Goal: Entertainment & Leisure: Browse casually

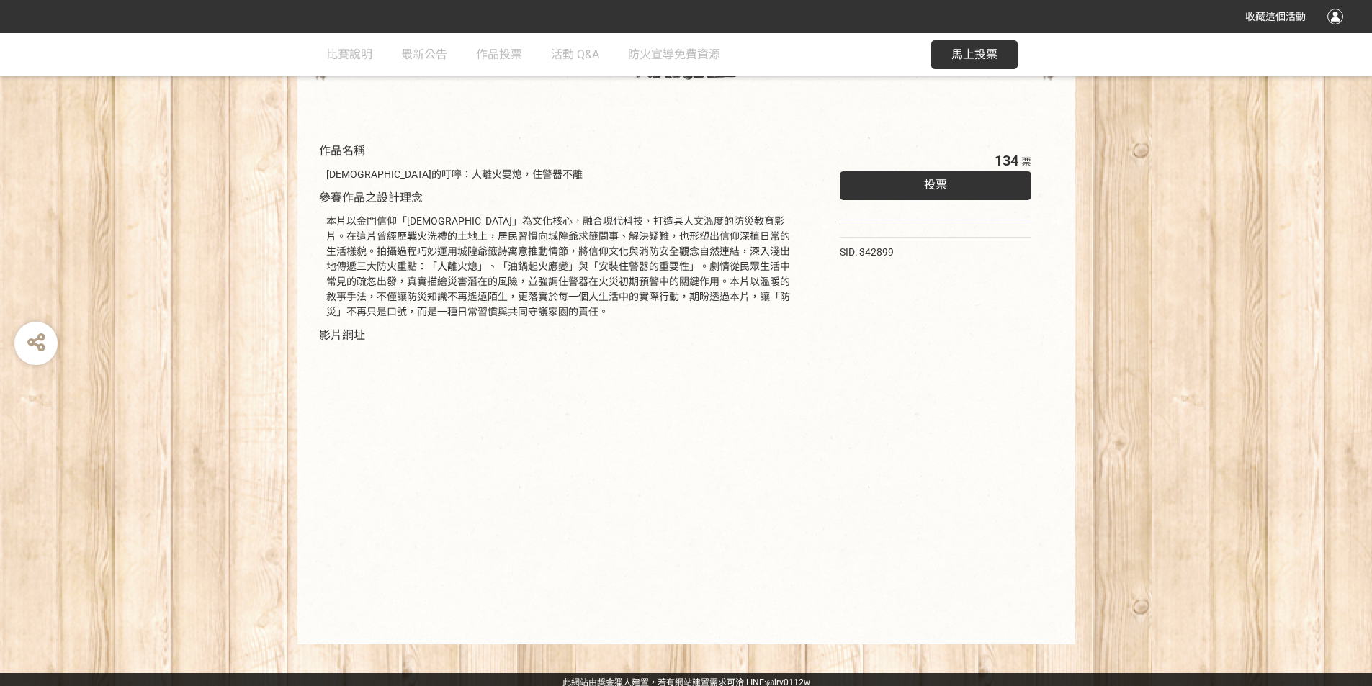
scroll to position [116, 0]
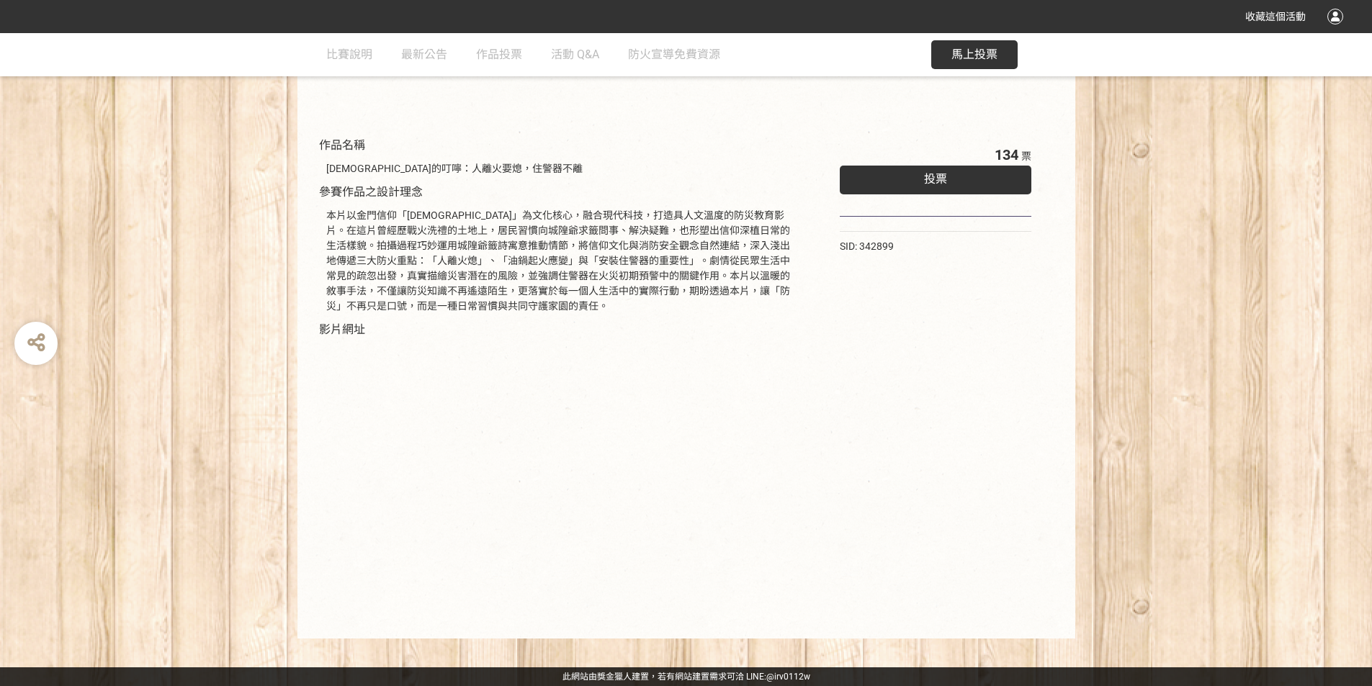
click at [943, 180] on span "投票" at bounding box center [935, 179] width 23 height 14
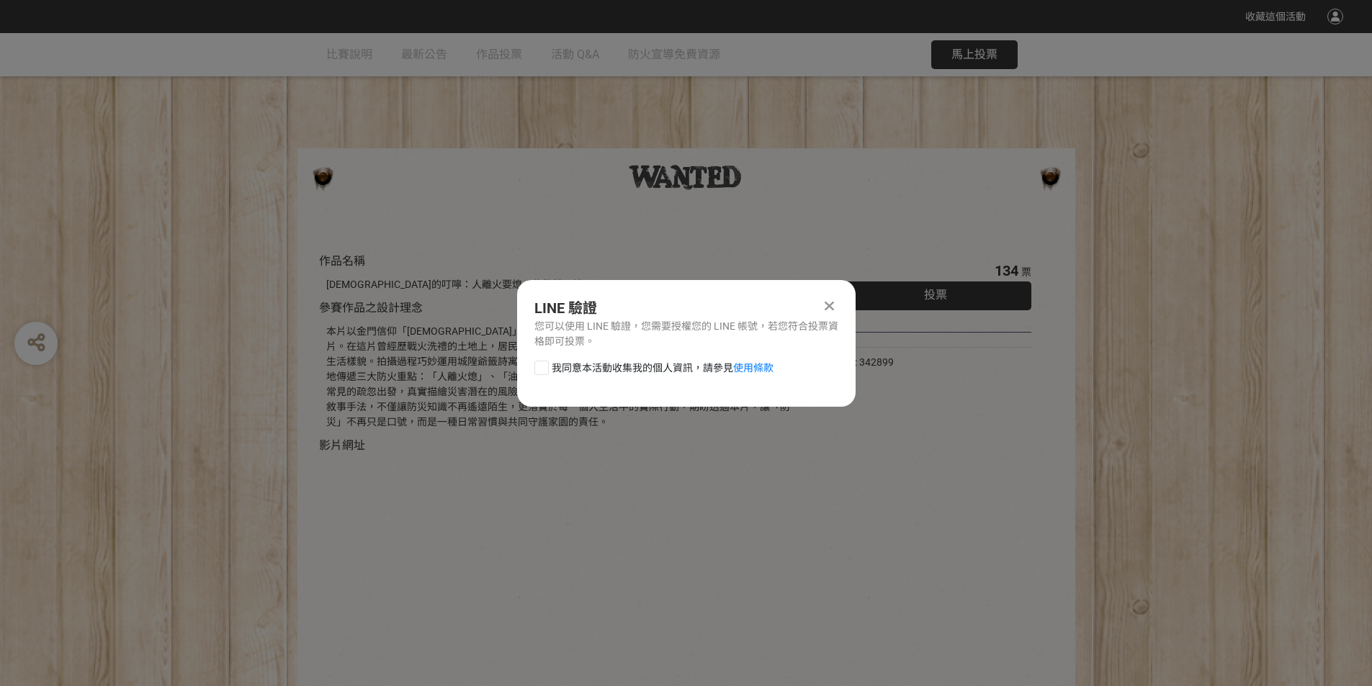
scroll to position [0, 0]
click at [760, 373] on link "使用條款" at bounding box center [753, 368] width 40 height 12
click at [830, 302] on icon at bounding box center [829, 306] width 9 height 14
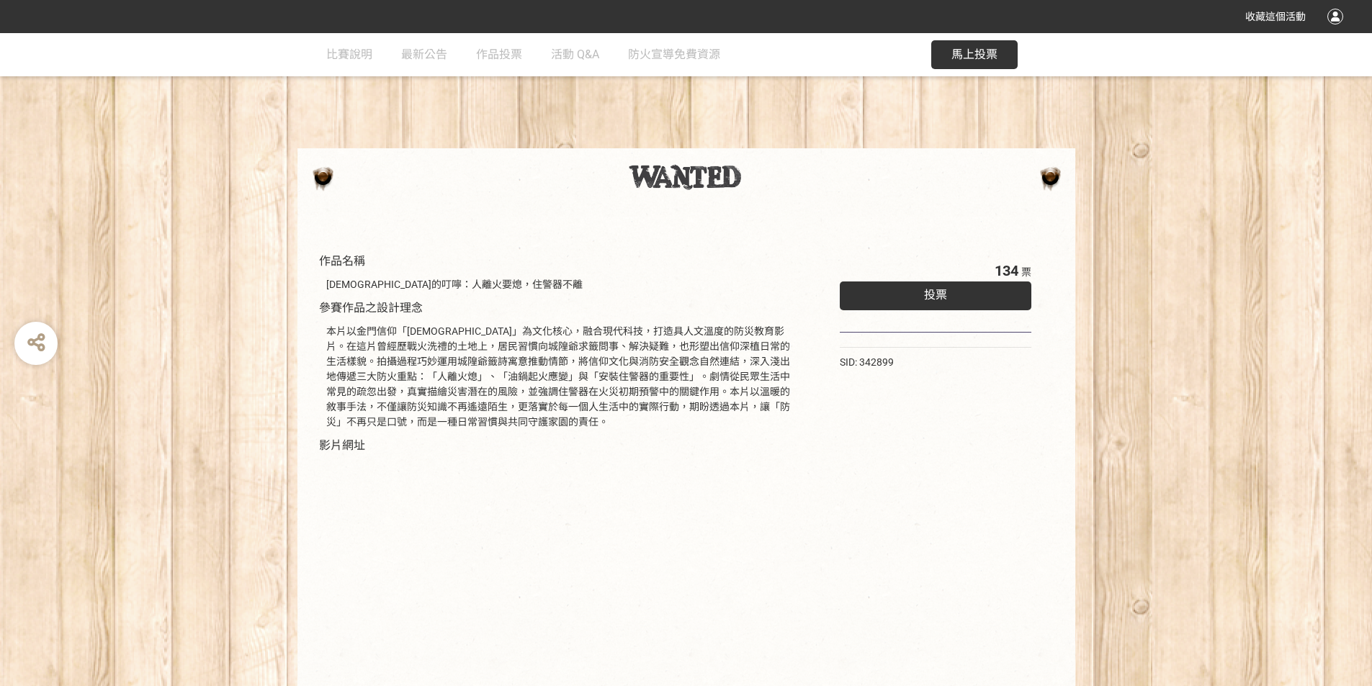
click at [990, 50] on span "馬上投票" at bounding box center [974, 55] width 46 height 14
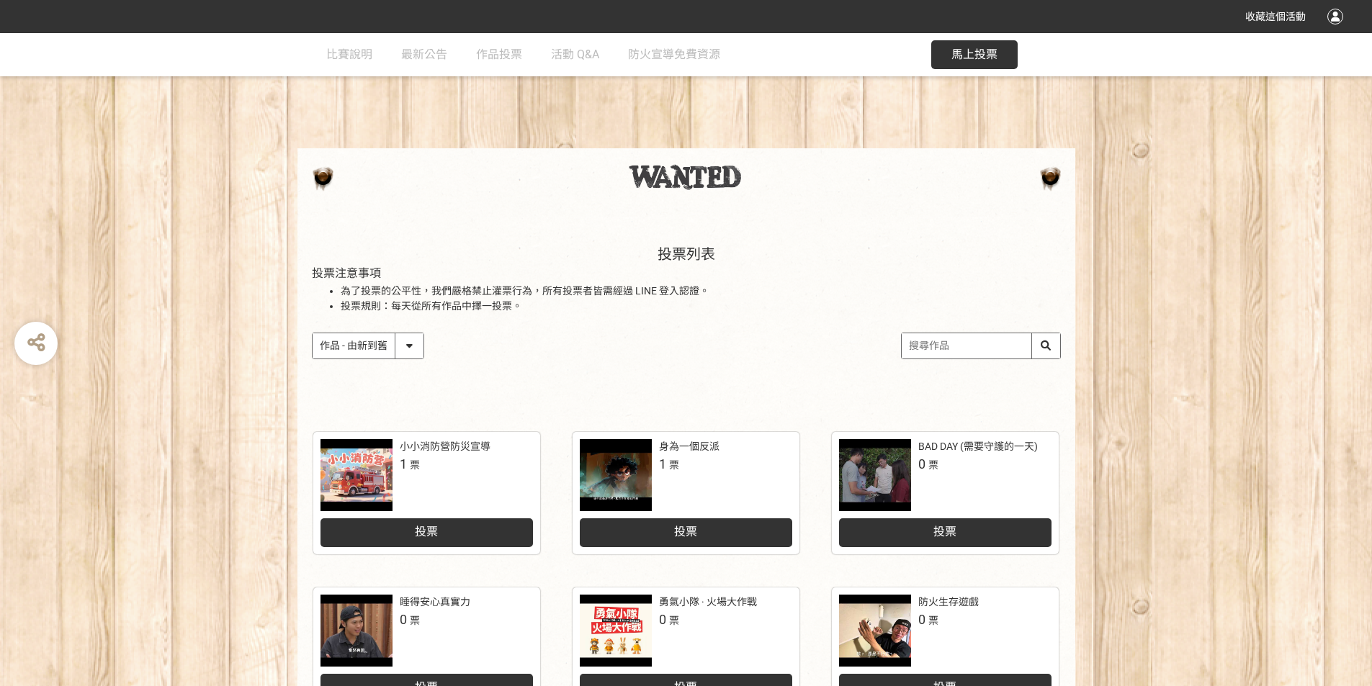
click at [967, 341] on input "search" at bounding box center [981, 345] width 158 height 25
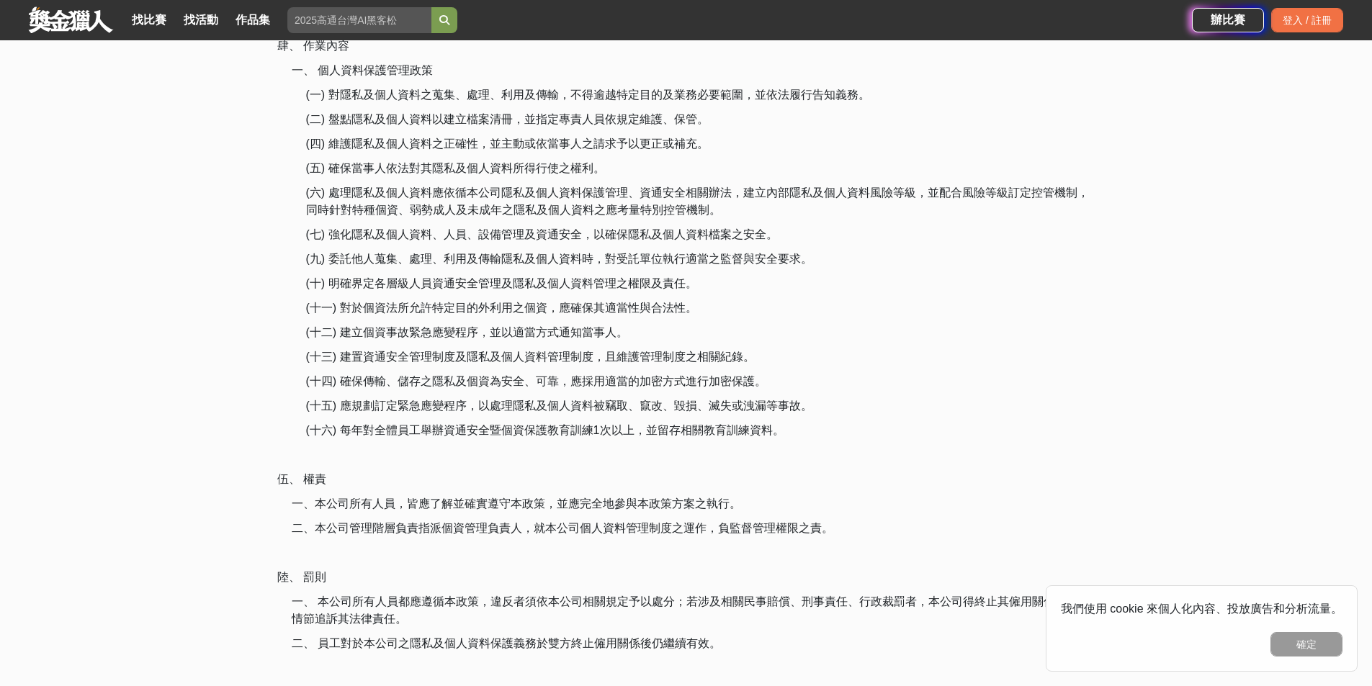
scroll to position [1943, 0]
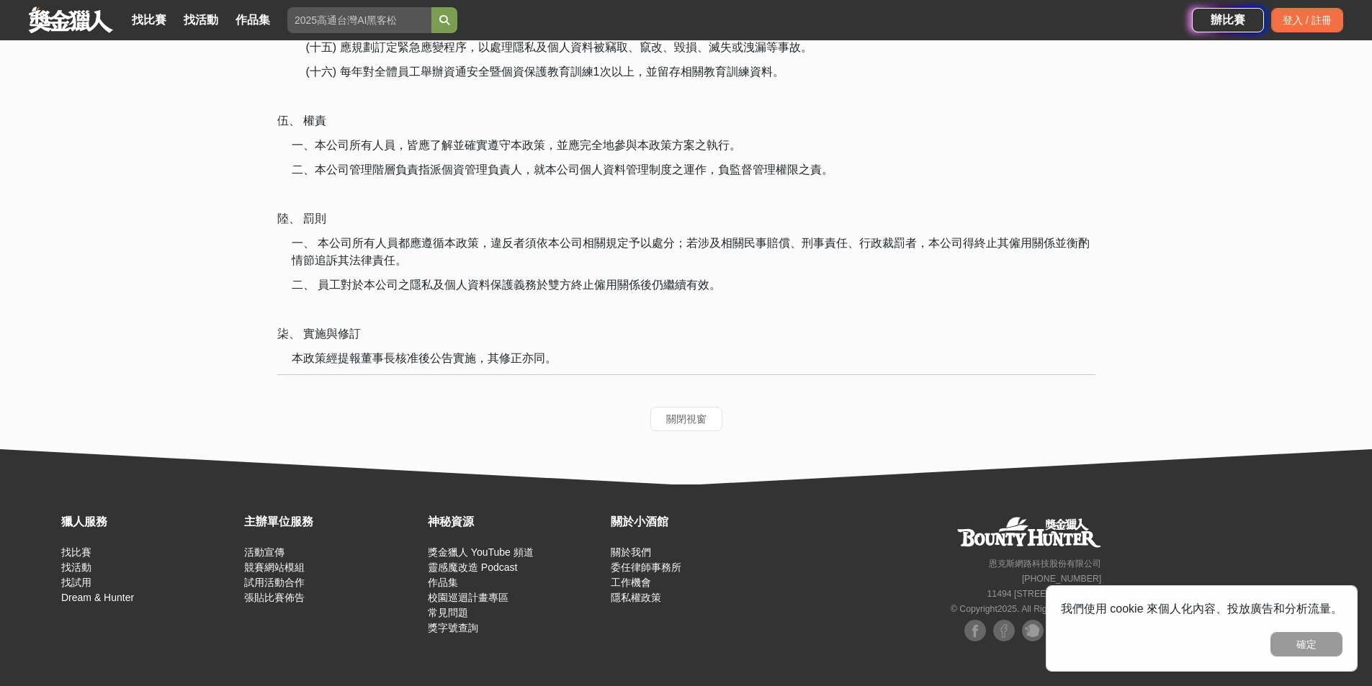
click at [1316, 649] on button "確定" at bounding box center [1306, 644] width 72 height 24
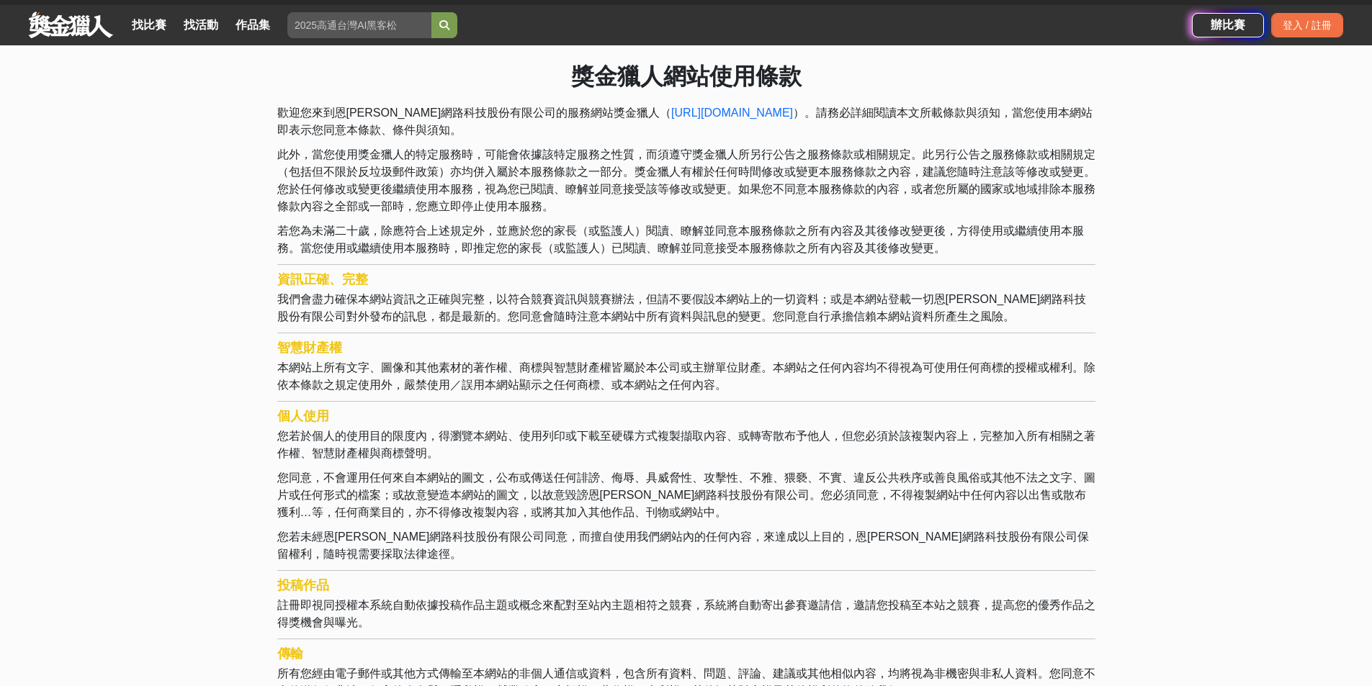
scroll to position [0, 0]
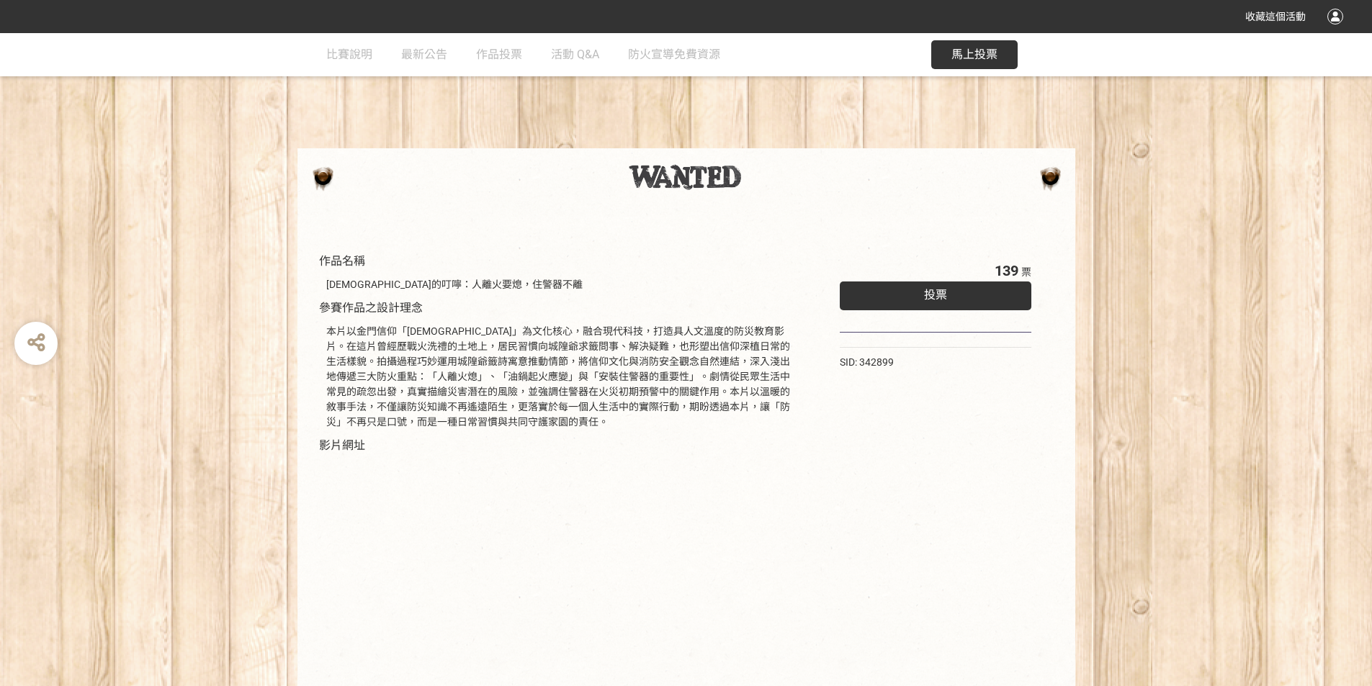
click at [935, 293] on span "投票" at bounding box center [935, 295] width 23 height 14
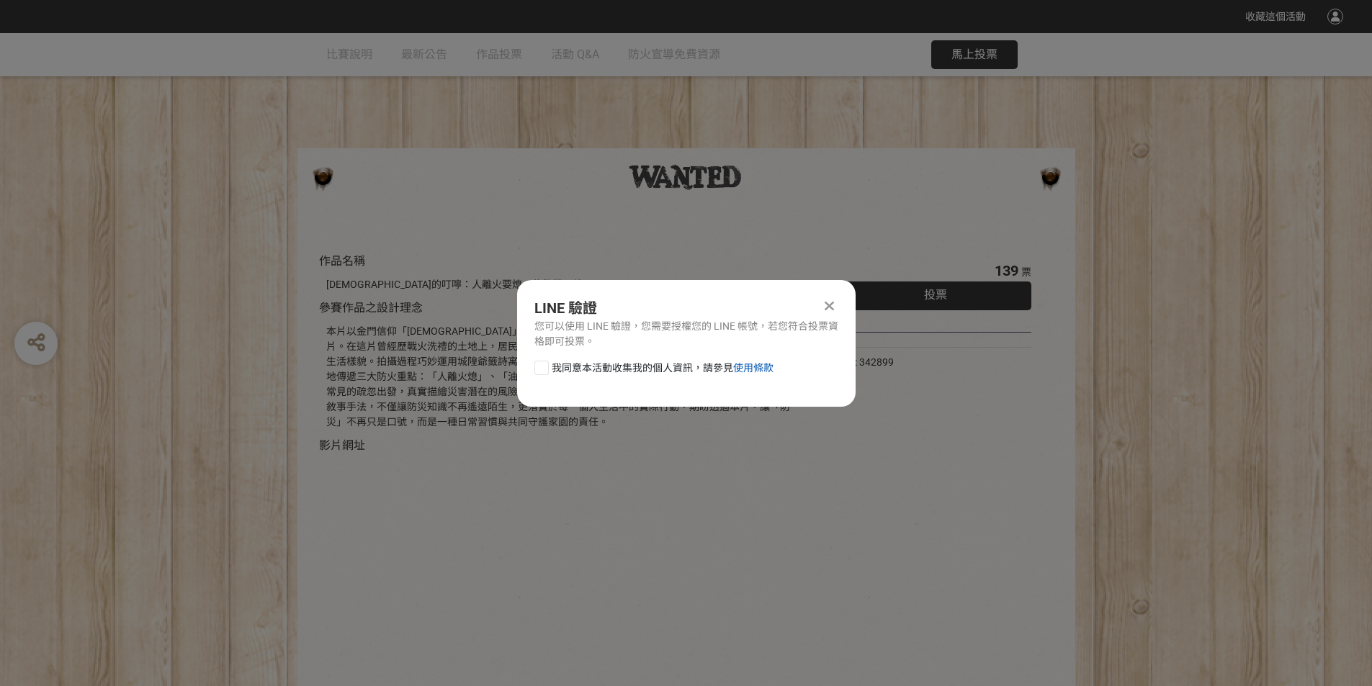
click at [761, 370] on link "使用條款" at bounding box center [753, 368] width 40 height 12
click at [831, 302] on icon at bounding box center [829, 306] width 9 height 14
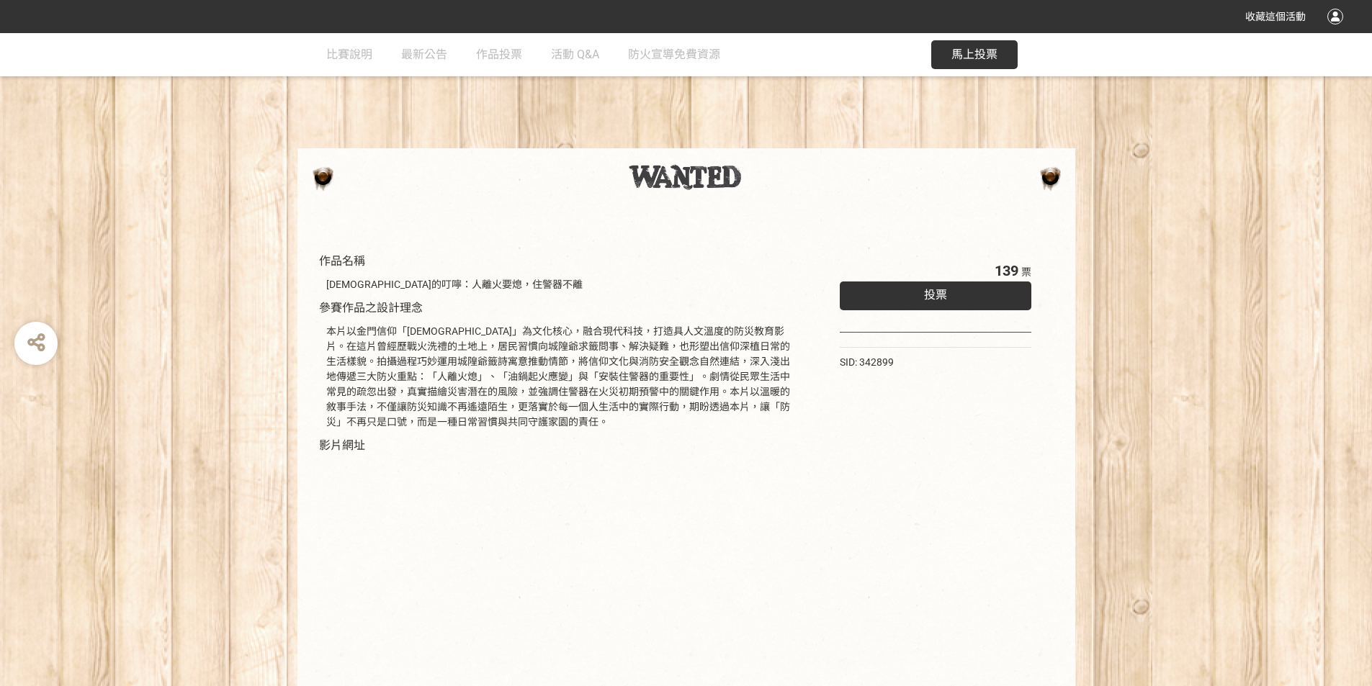
click at [924, 292] on span "投票" at bounding box center [935, 295] width 23 height 14
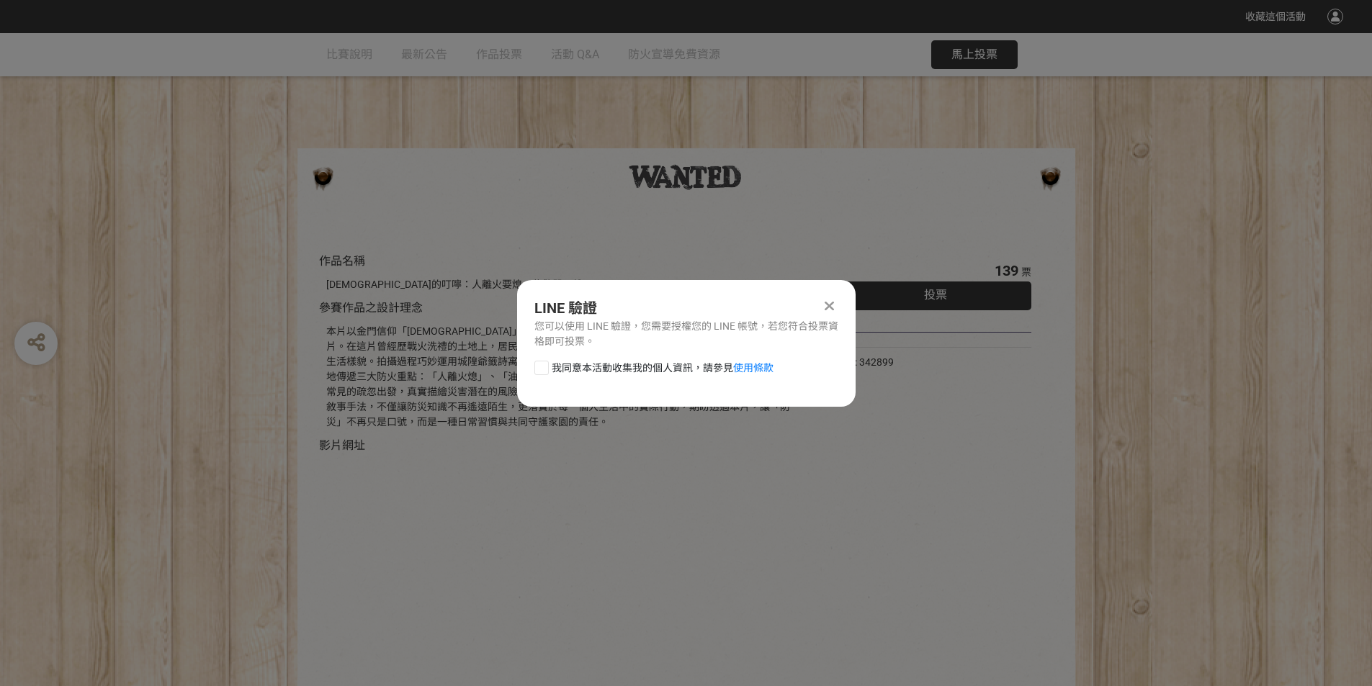
click at [830, 301] on icon at bounding box center [829, 306] width 9 height 14
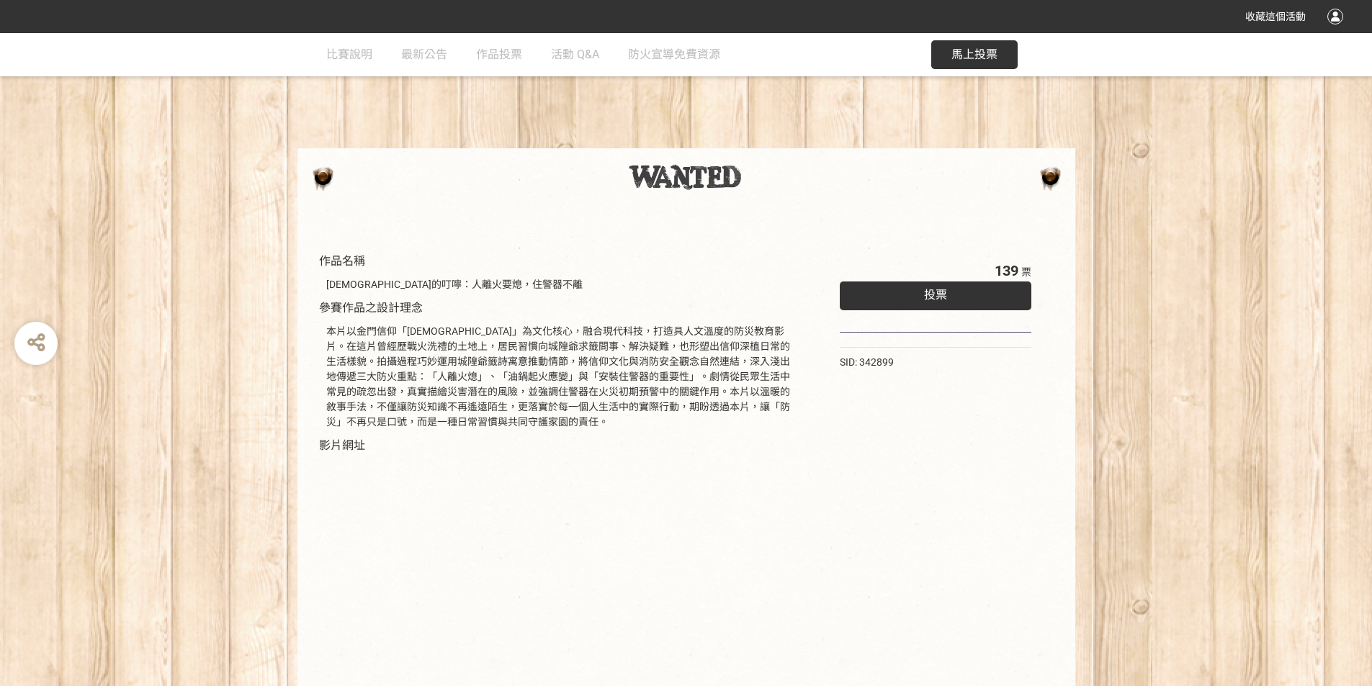
click at [990, 51] on span "馬上投票" at bounding box center [974, 55] width 46 height 14
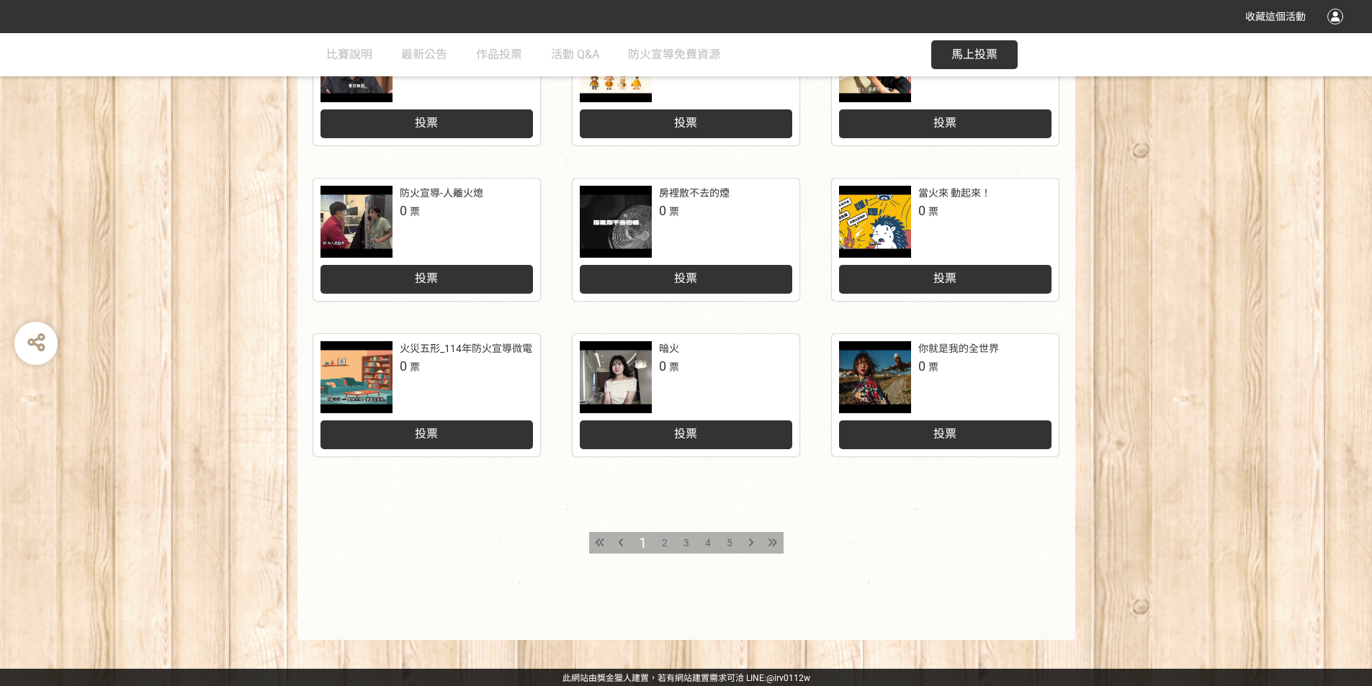
scroll to position [566, 0]
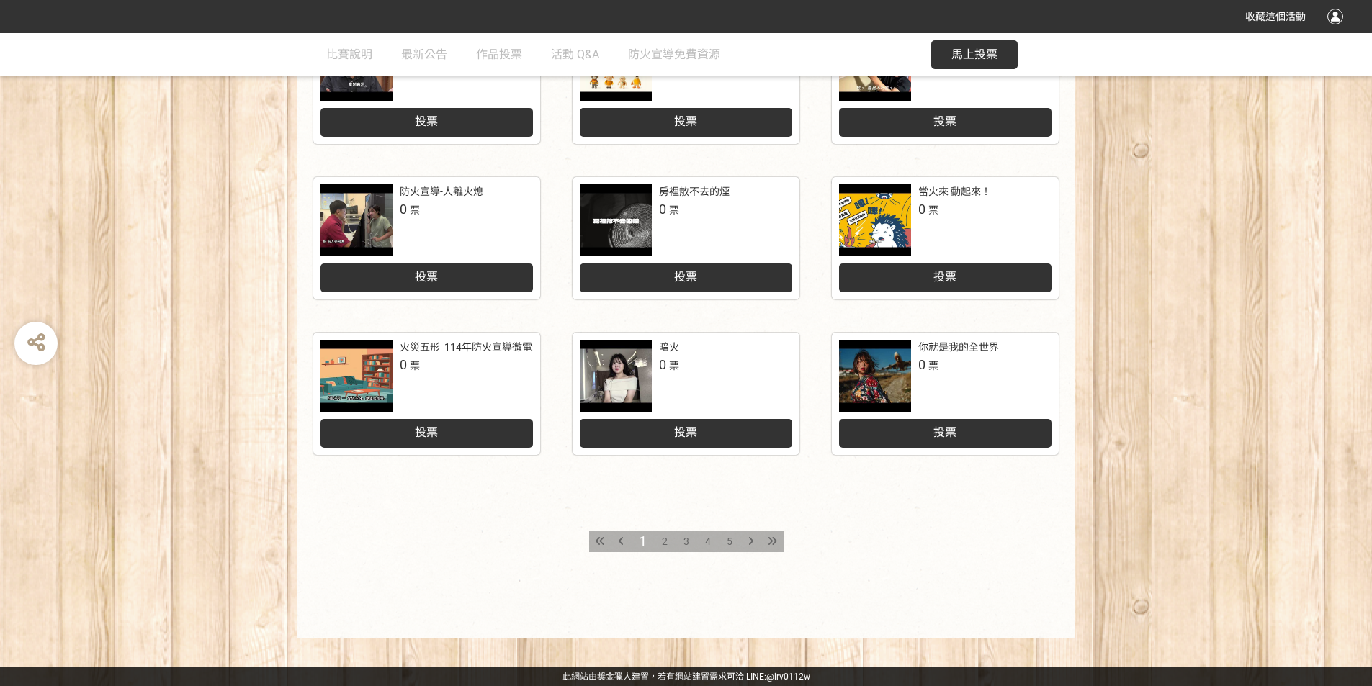
click at [664, 537] on span "2" at bounding box center [665, 542] width 6 height 12
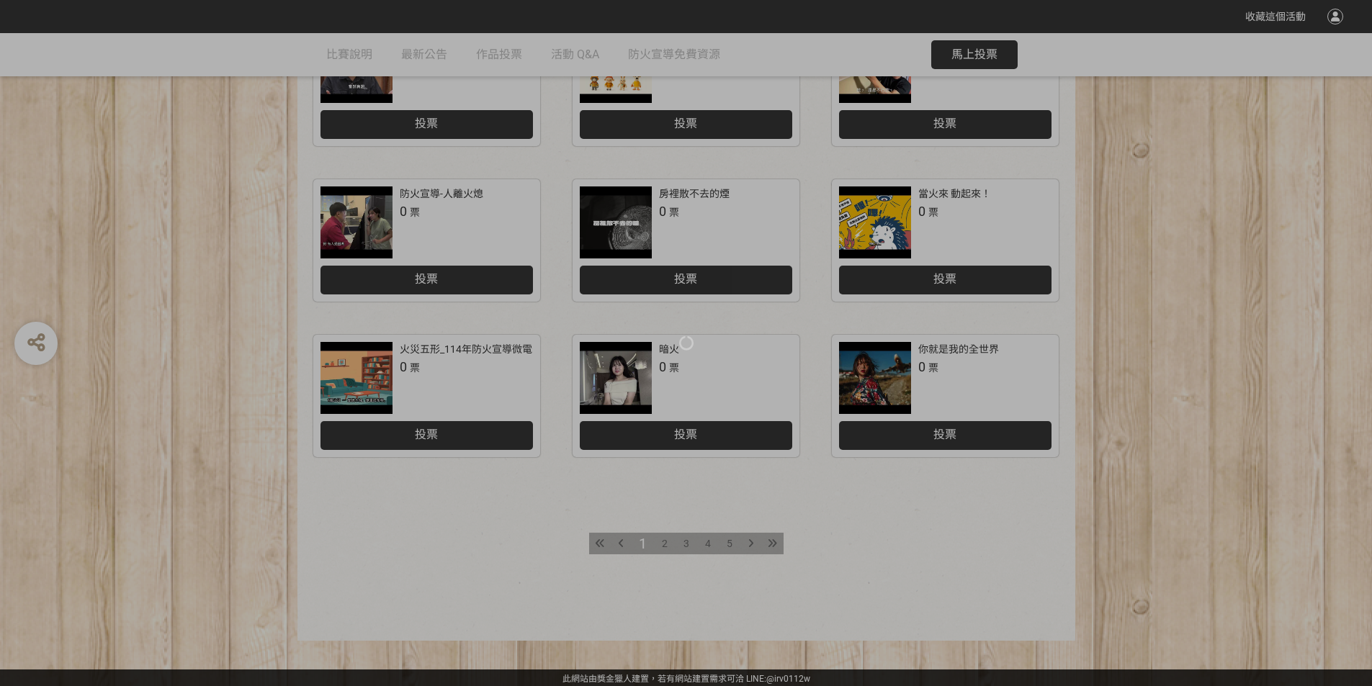
scroll to position [566, 0]
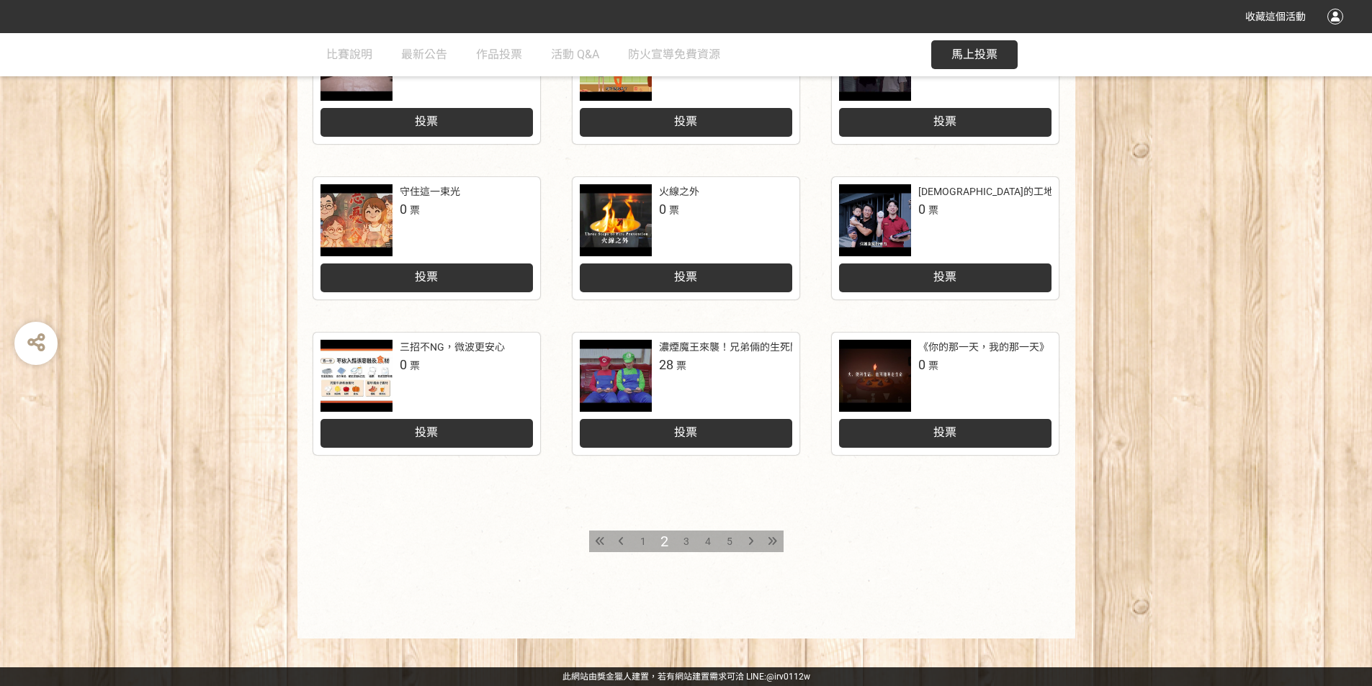
click at [687, 538] on span "3" at bounding box center [686, 542] width 6 height 12
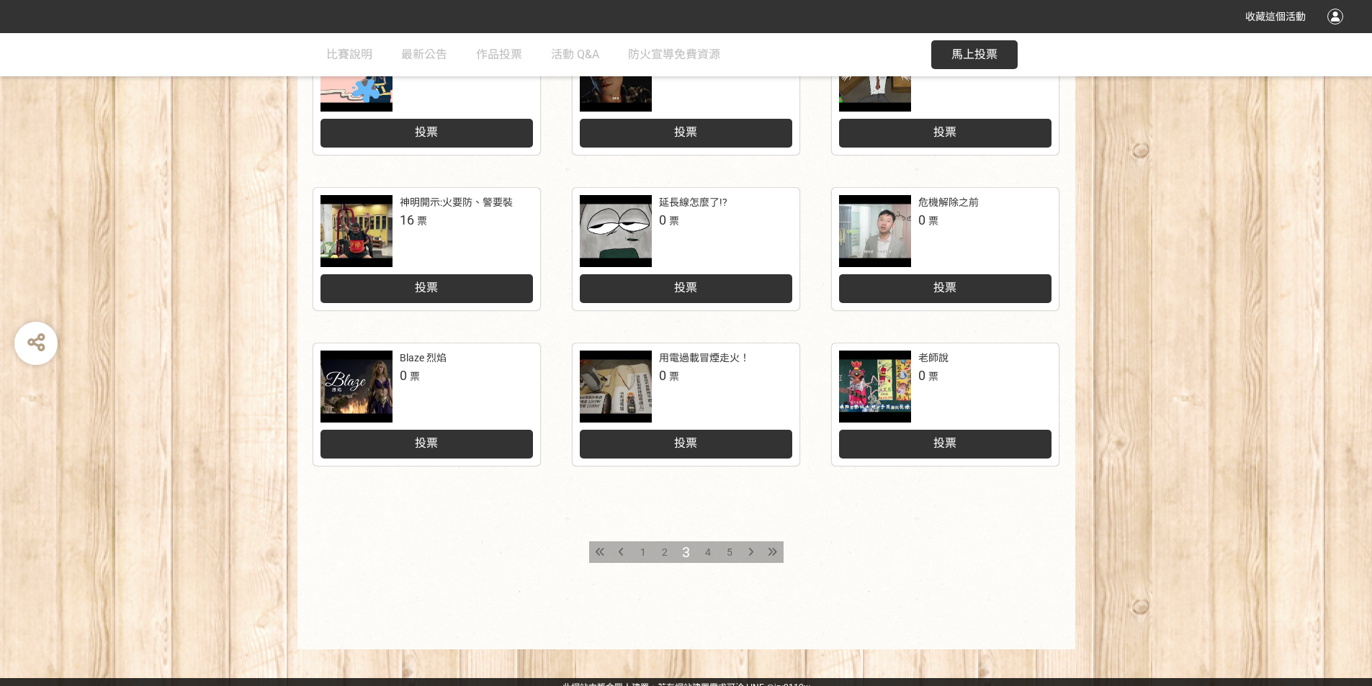
scroll to position [566, 0]
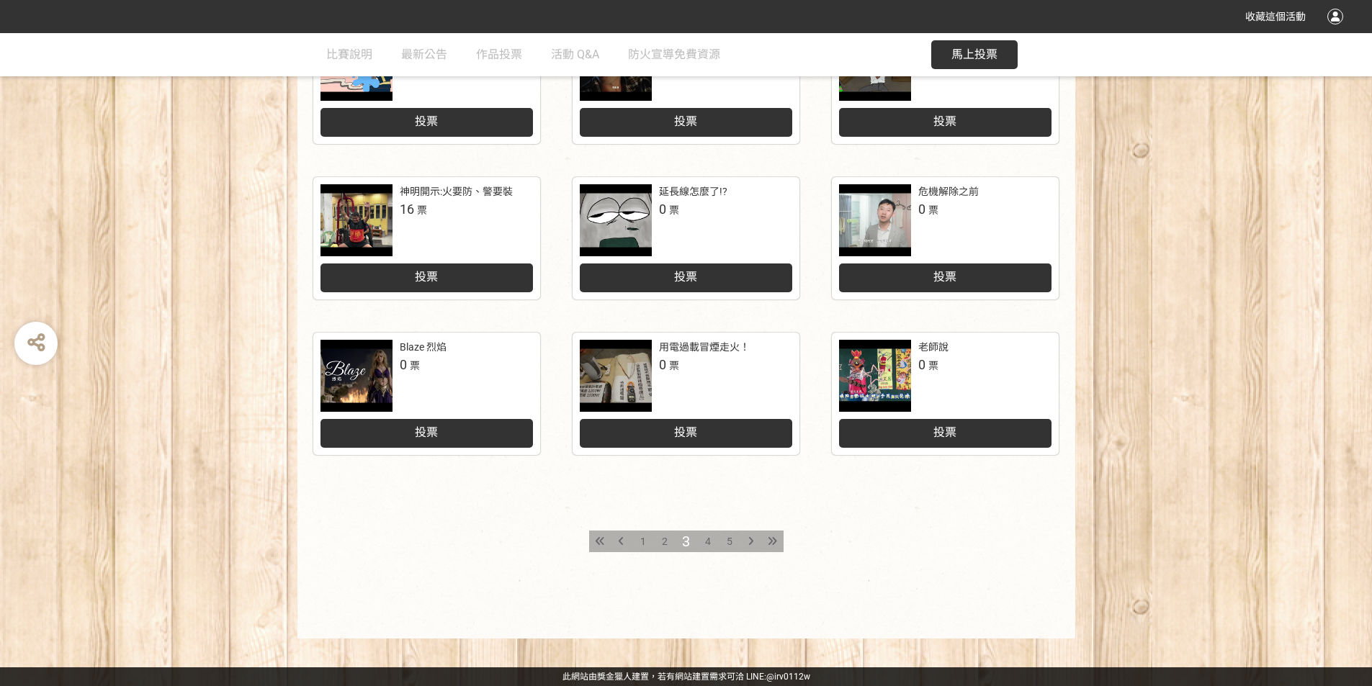
click at [707, 539] on span "4" at bounding box center [708, 542] width 6 height 12
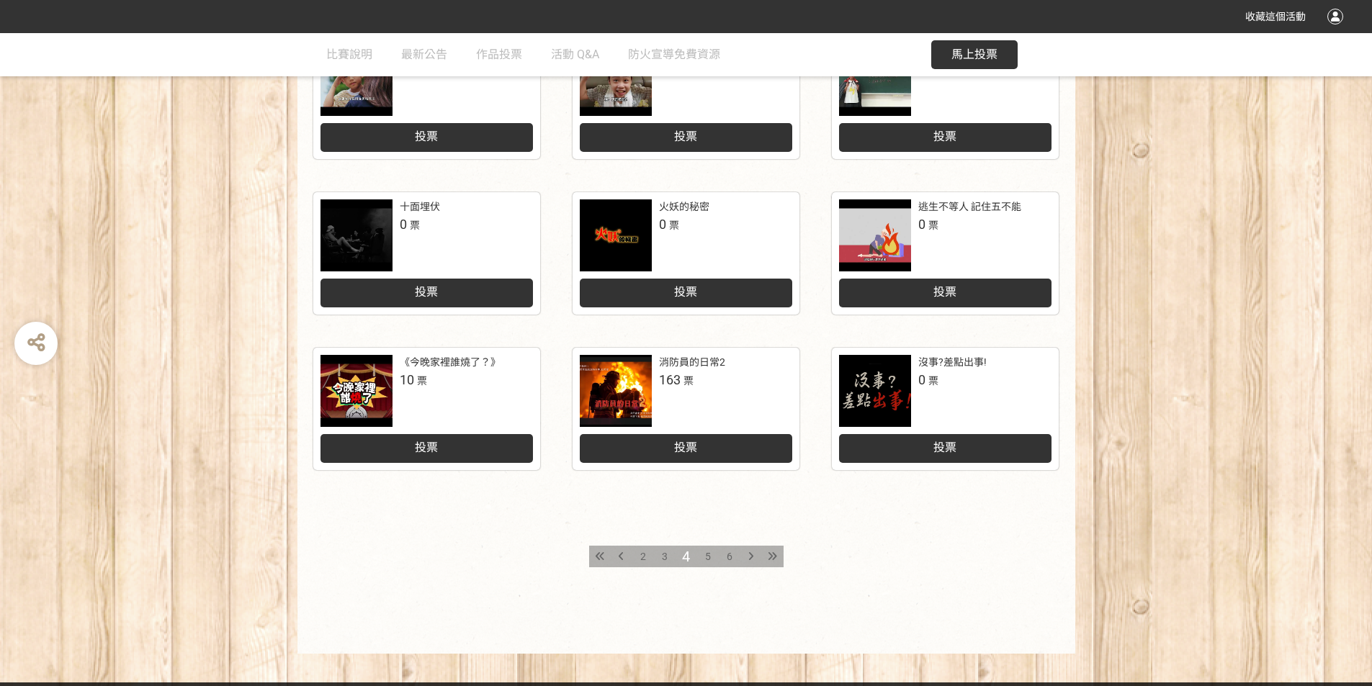
scroll to position [566, 0]
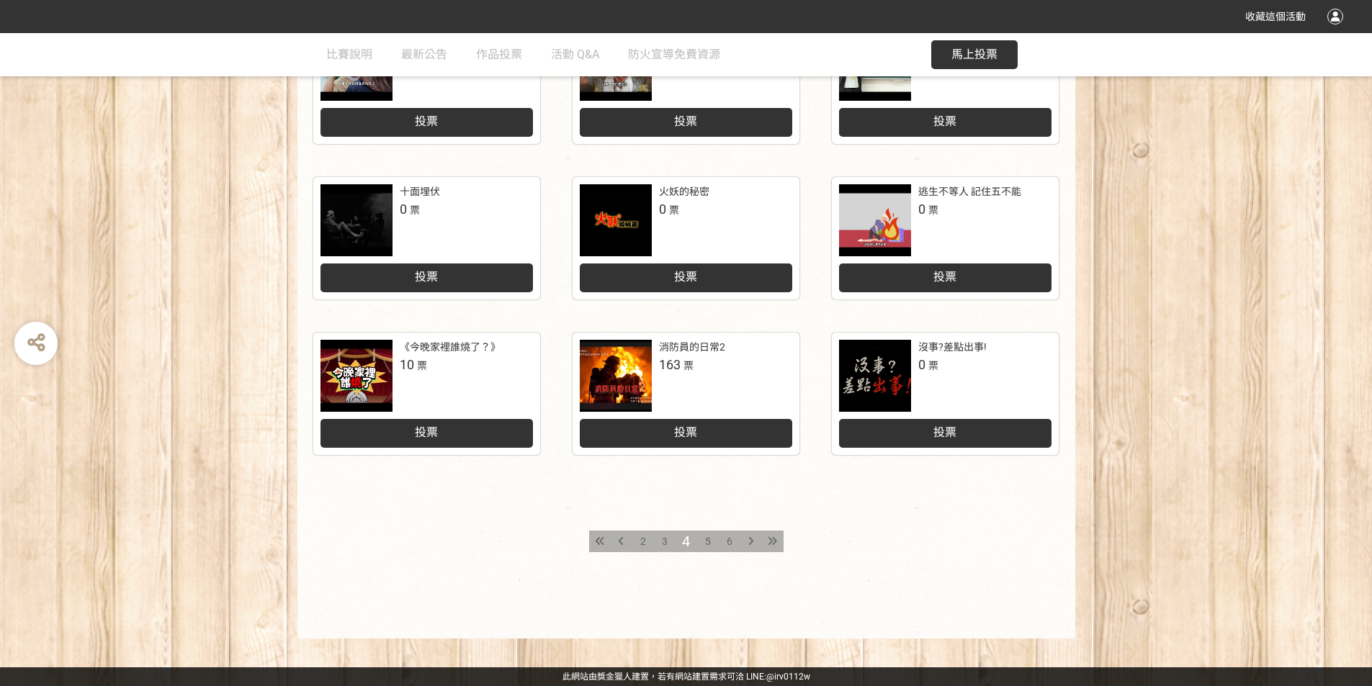
click at [706, 539] on span "5" at bounding box center [708, 542] width 6 height 12
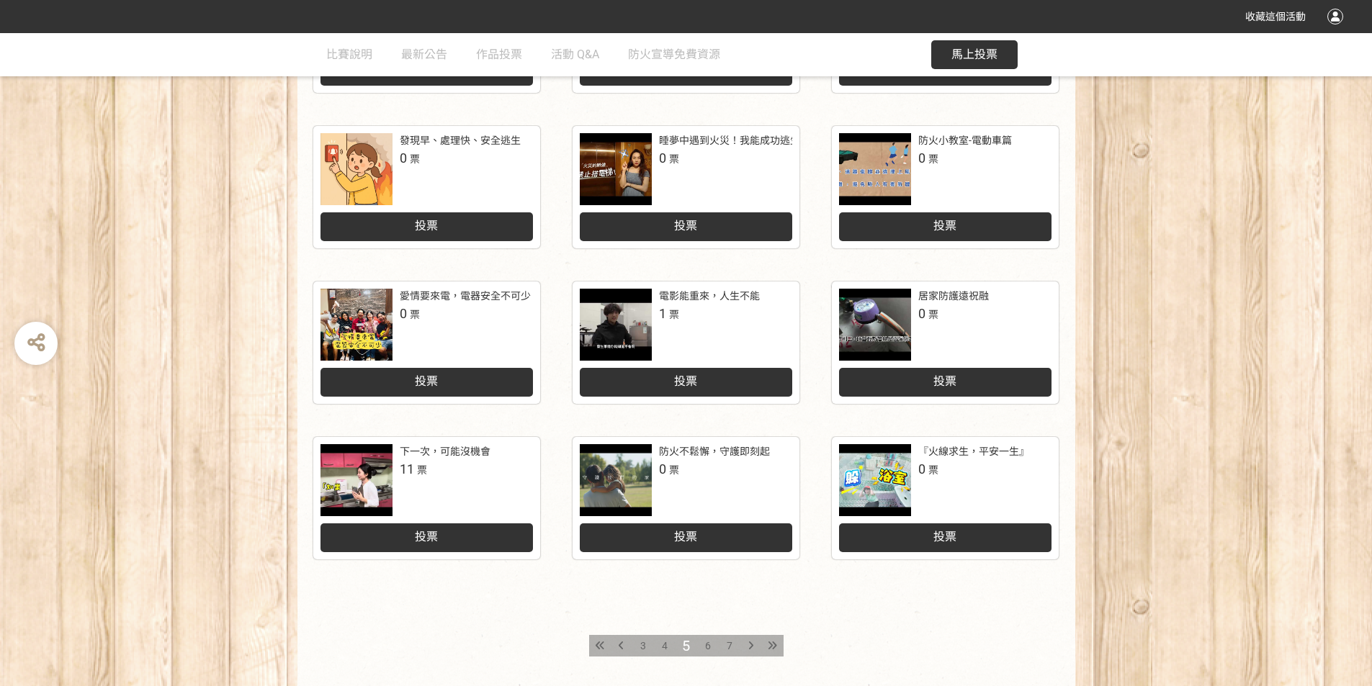
scroll to position [494, 0]
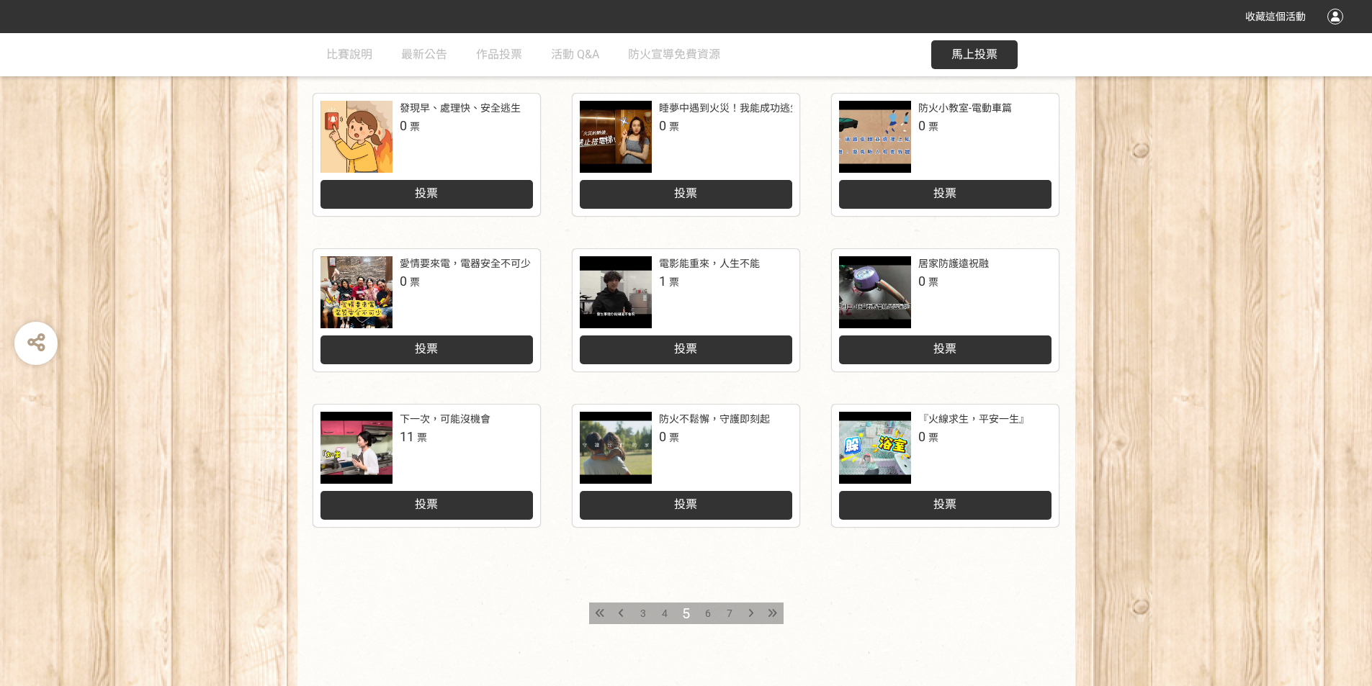
click at [706, 611] on span "6" at bounding box center [708, 614] width 6 height 12
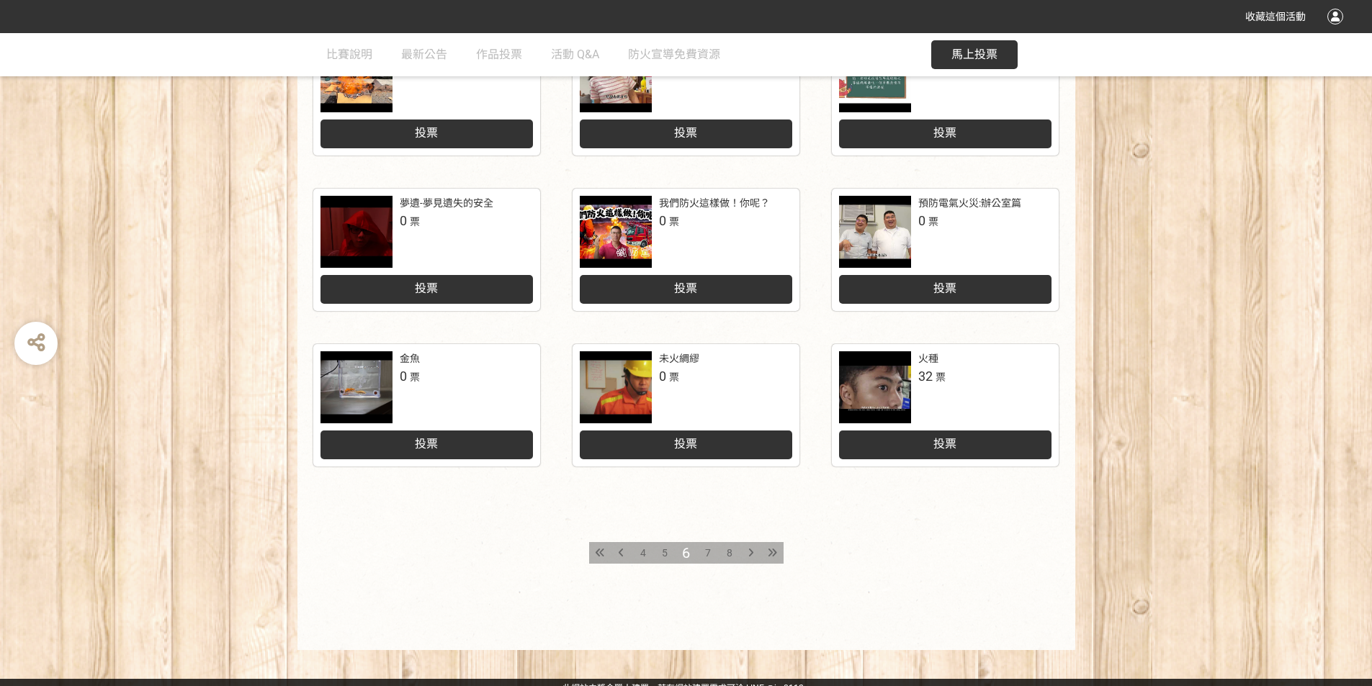
scroll to position [566, 0]
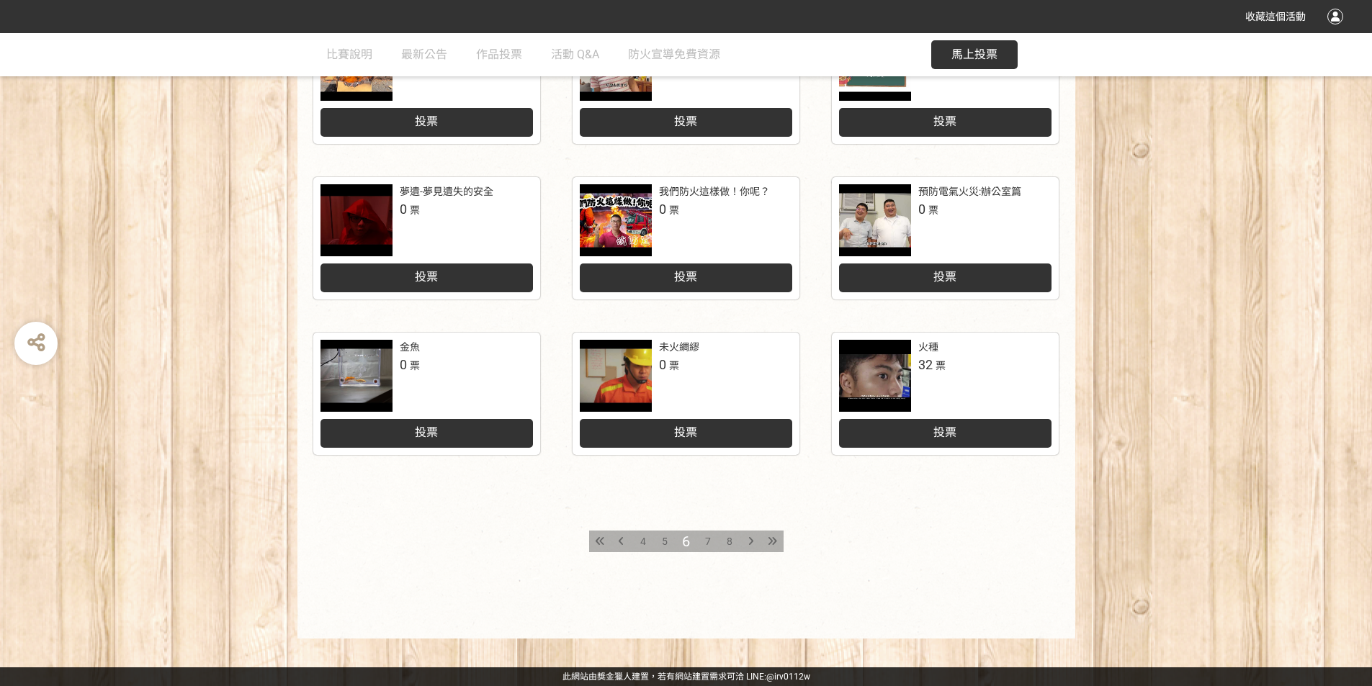
click at [773, 542] on icon at bounding box center [772, 542] width 9 height 10
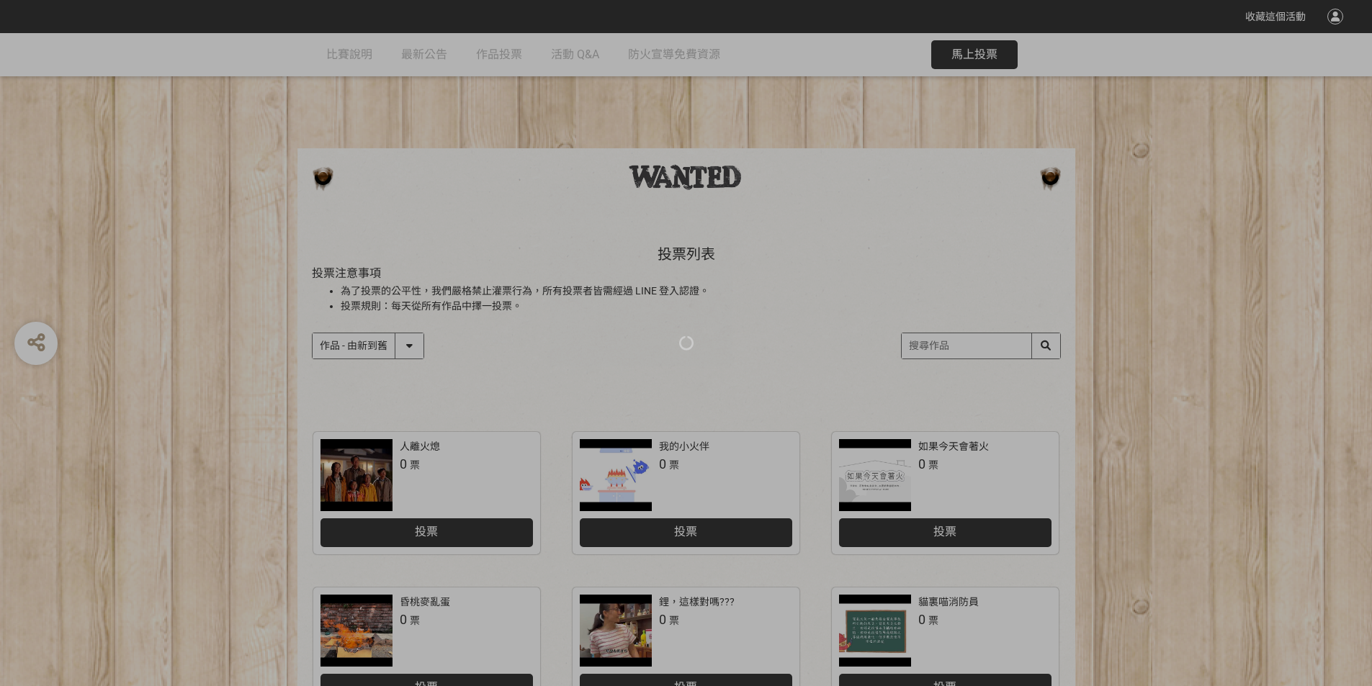
click at [416, 346] on div at bounding box center [686, 343] width 1372 height 686
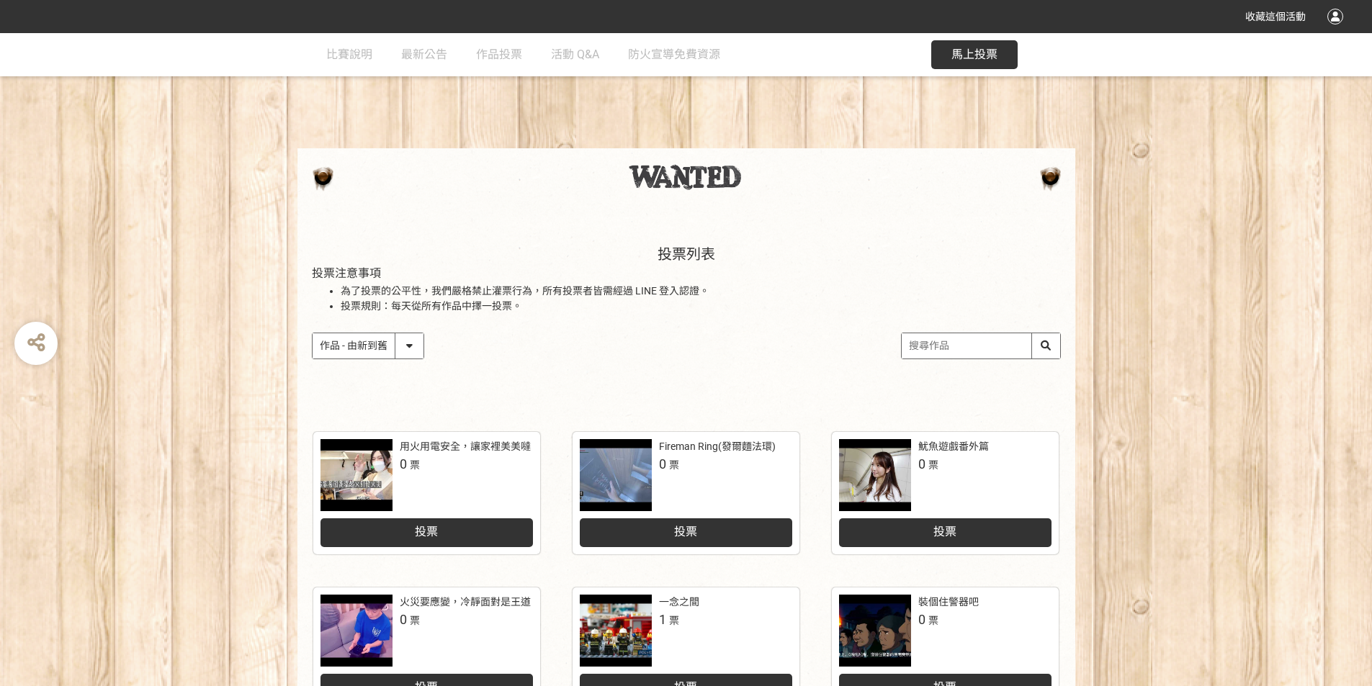
click at [415, 349] on select "作品 - 由新到舊 作品 - 由舊到新 票數 - 由多到少 票數 - 由少到多" at bounding box center [368, 345] width 111 height 25
select select "vote"
click at [313, 333] on select "作品 - 由新到舊 作品 - 由舊到新 票數 - 由多到少 票數 - 由少到多" at bounding box center [368, 345] width 111 height 25
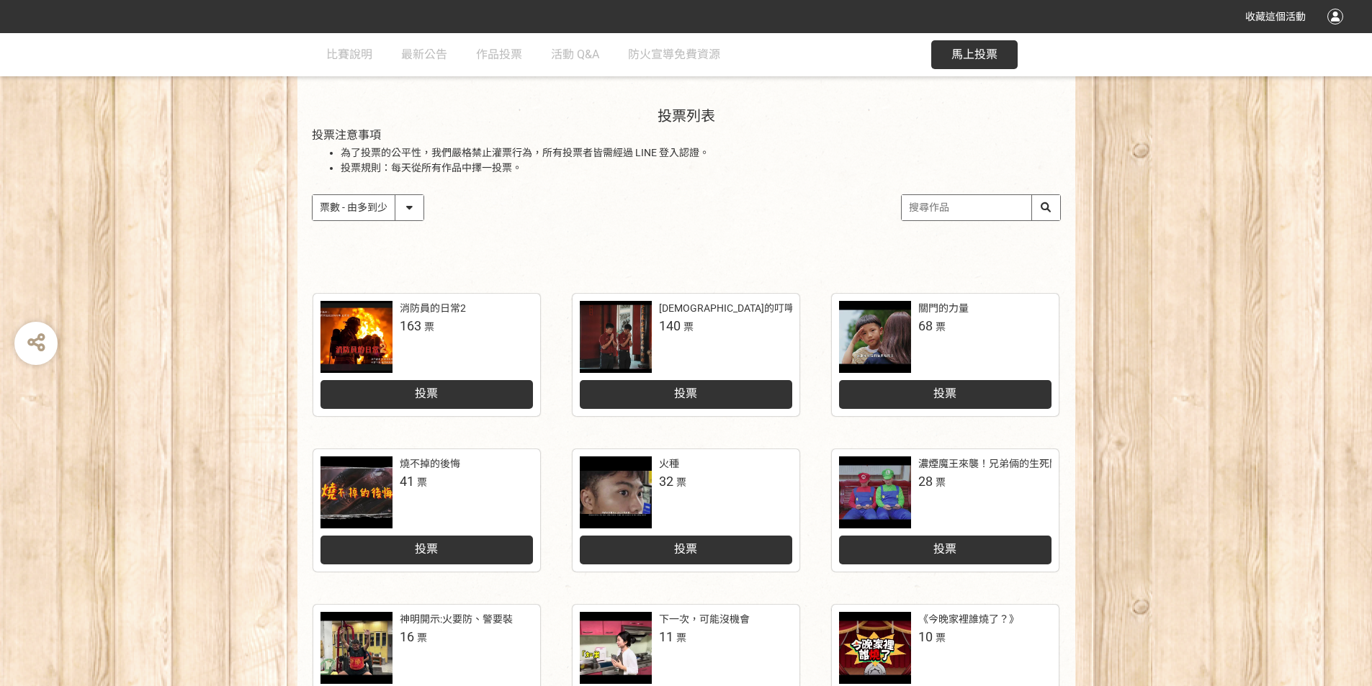
scroll to position [144, 0]
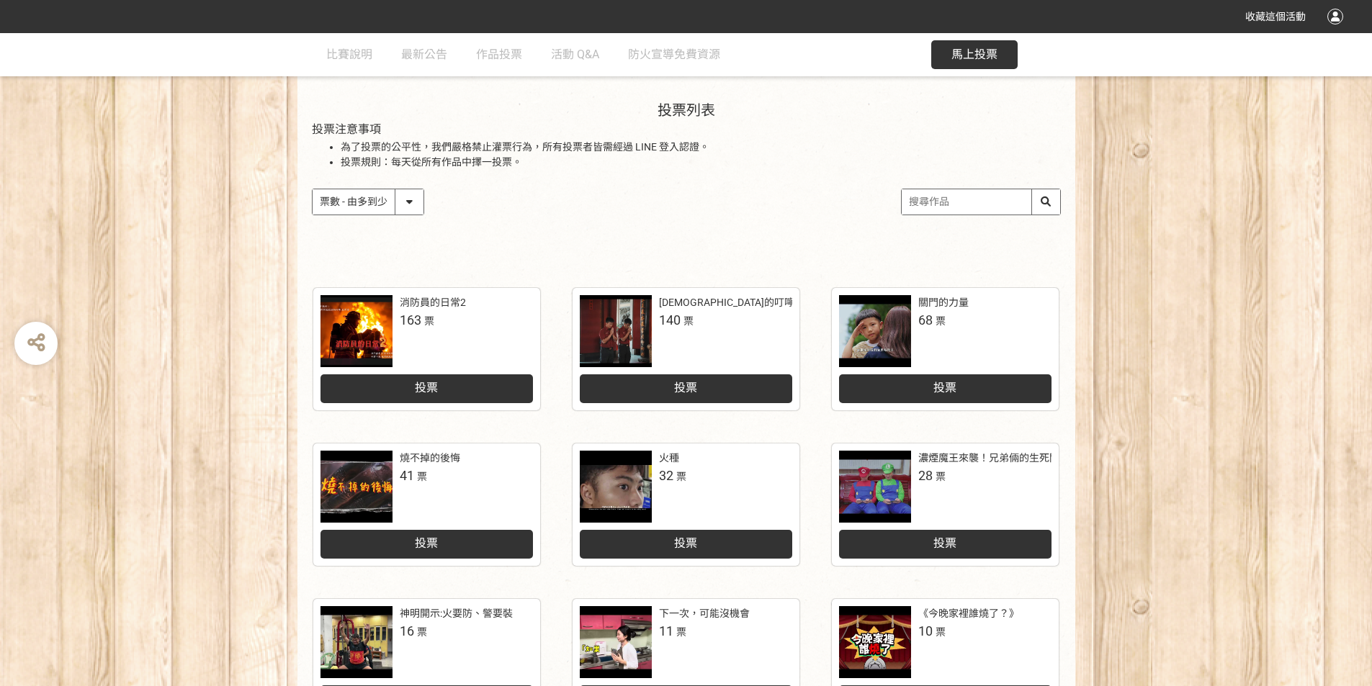
click at [693, 388] on span "投票" at bounding box center [685, 388] width 23 height 14
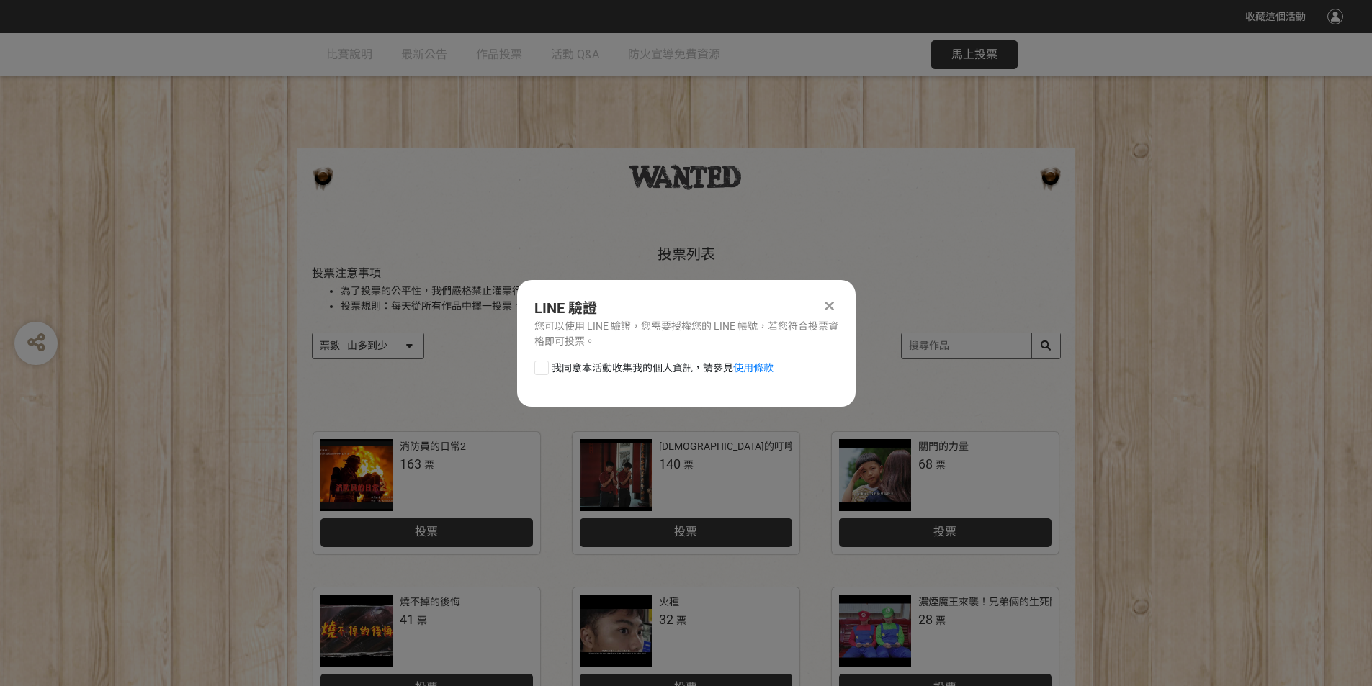
scroll to position [0, 0]
click at [828, 300] on icon at bounding box center [829, 306] width 9 height 14
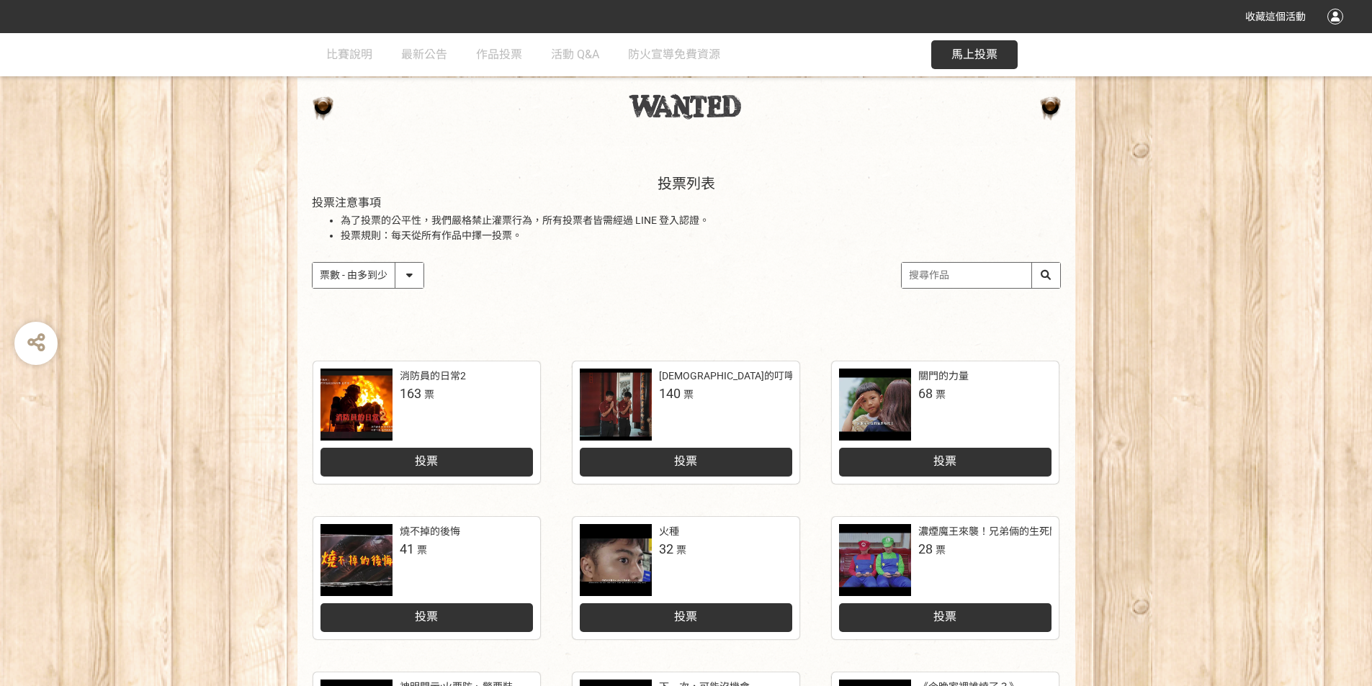
scroll to position [144, 0]
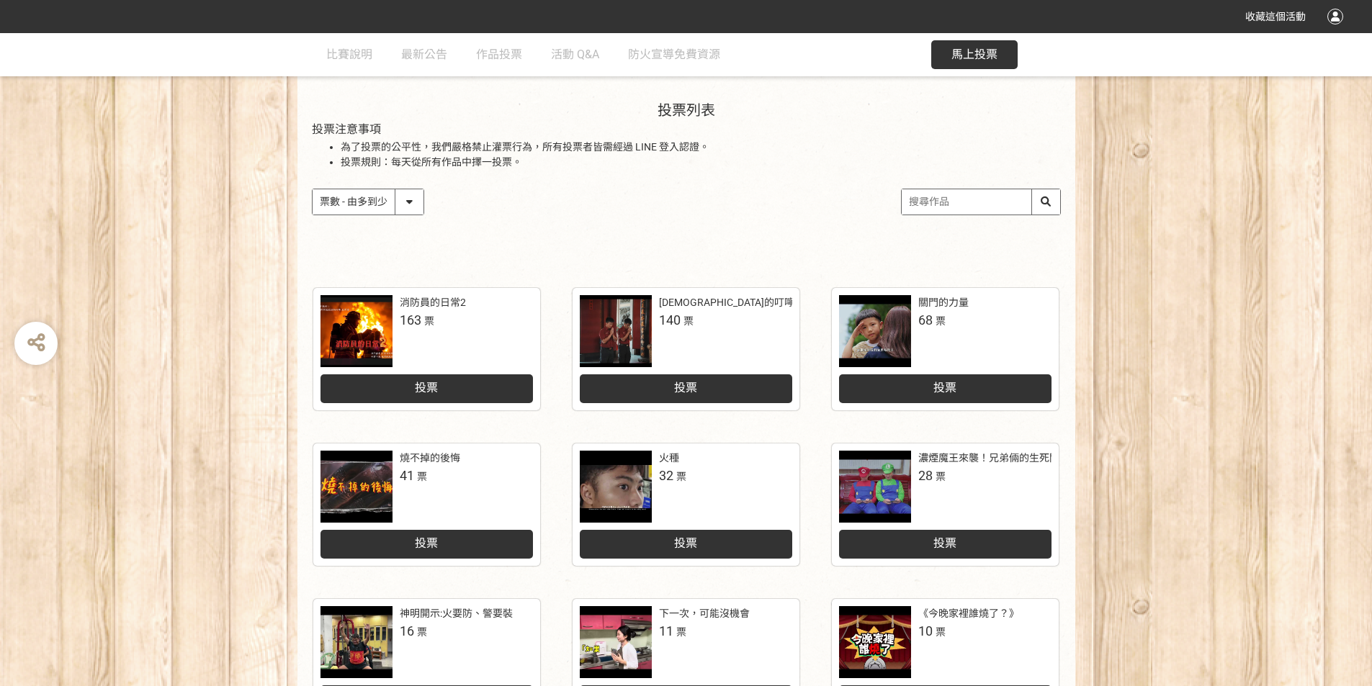
click at [676, 310] on span "140 票" at bounding box center [676, 319] width 35 height 19
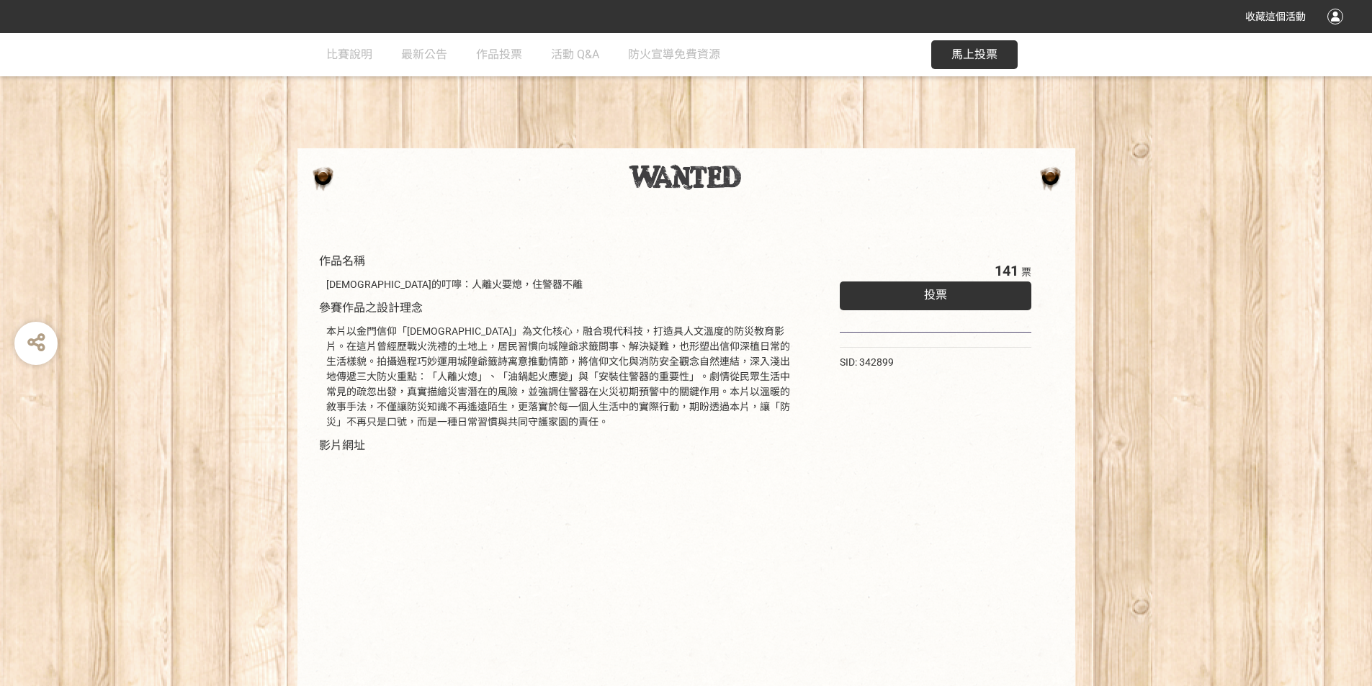
click at [940, 296] on span "投票" at bounding box center [935, 295] width 23 height 14
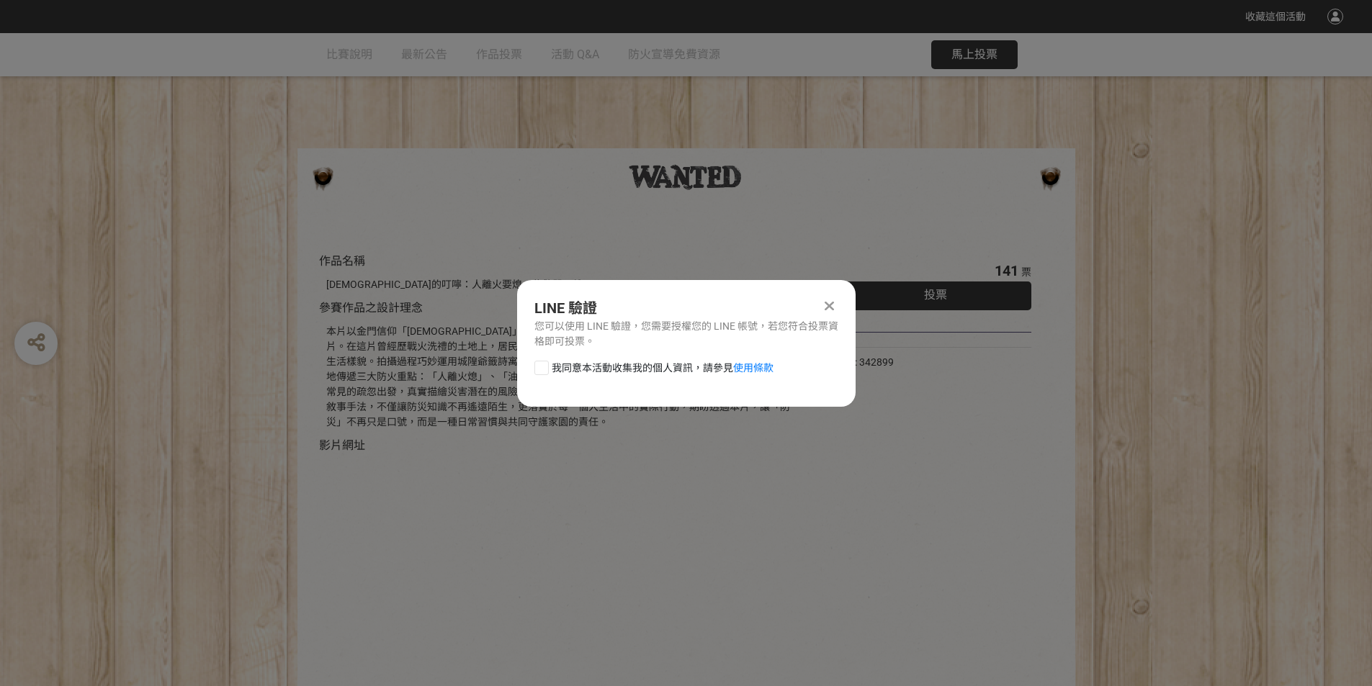
click at [832, 307] on icon at bounding box center [829, 306] width 9 height 14
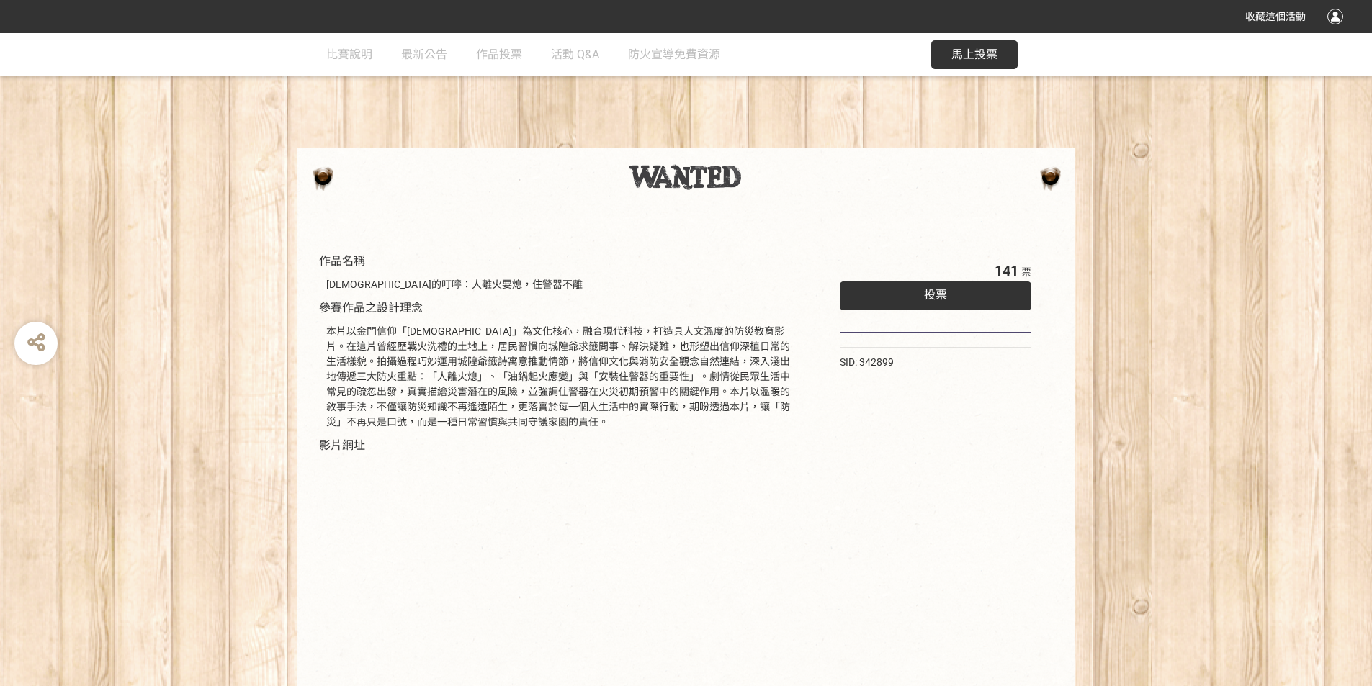
click at [934, 297] on span "投票" at bounding box center [935, 295] width 23 height 14
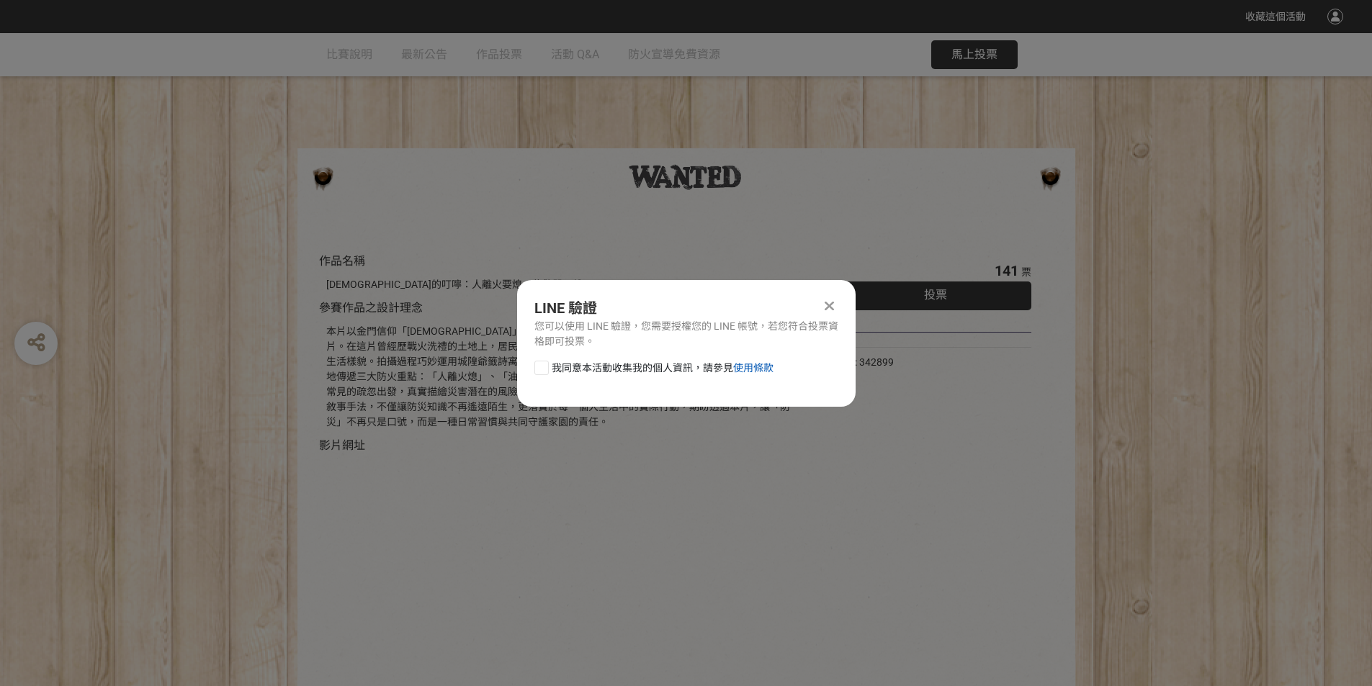
click at [756, 369] on link "使用條款" at bounding box center [753, 368] width 40 height 12
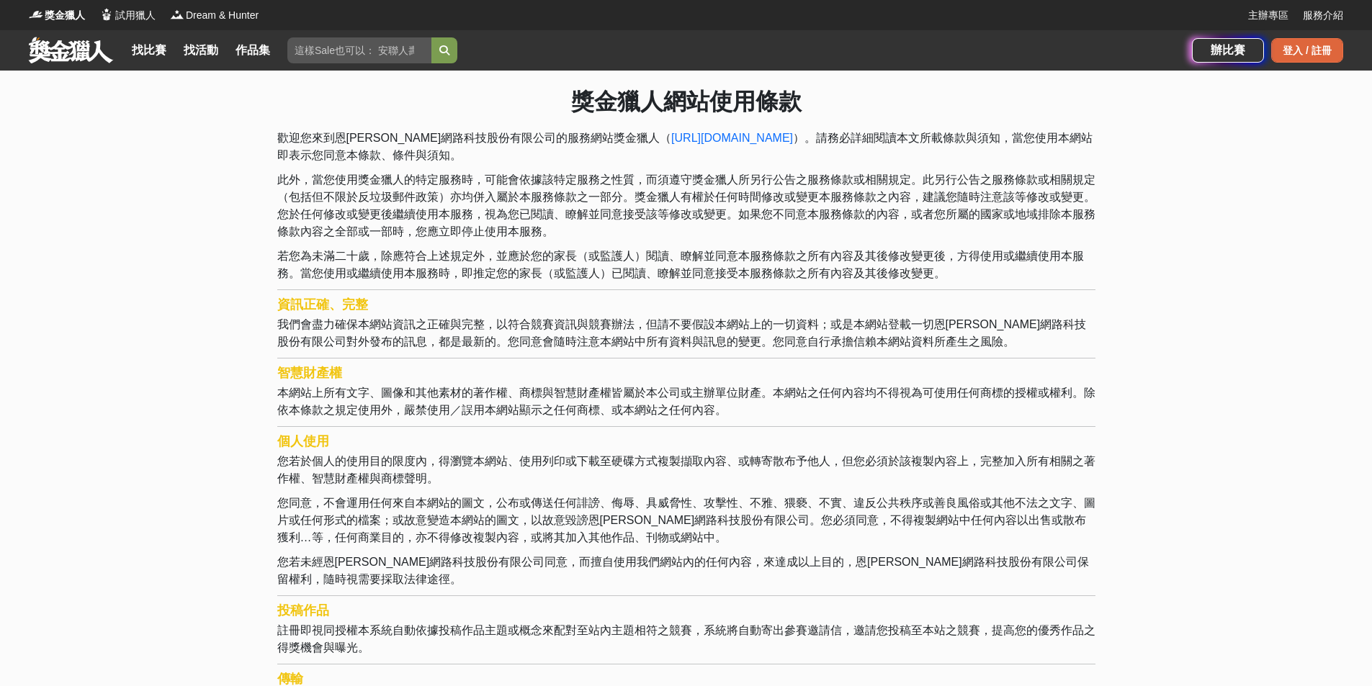
click at [1311, 45] on div "登入 / 註冊" at bounding box center [1307, 50] width 72 height 24
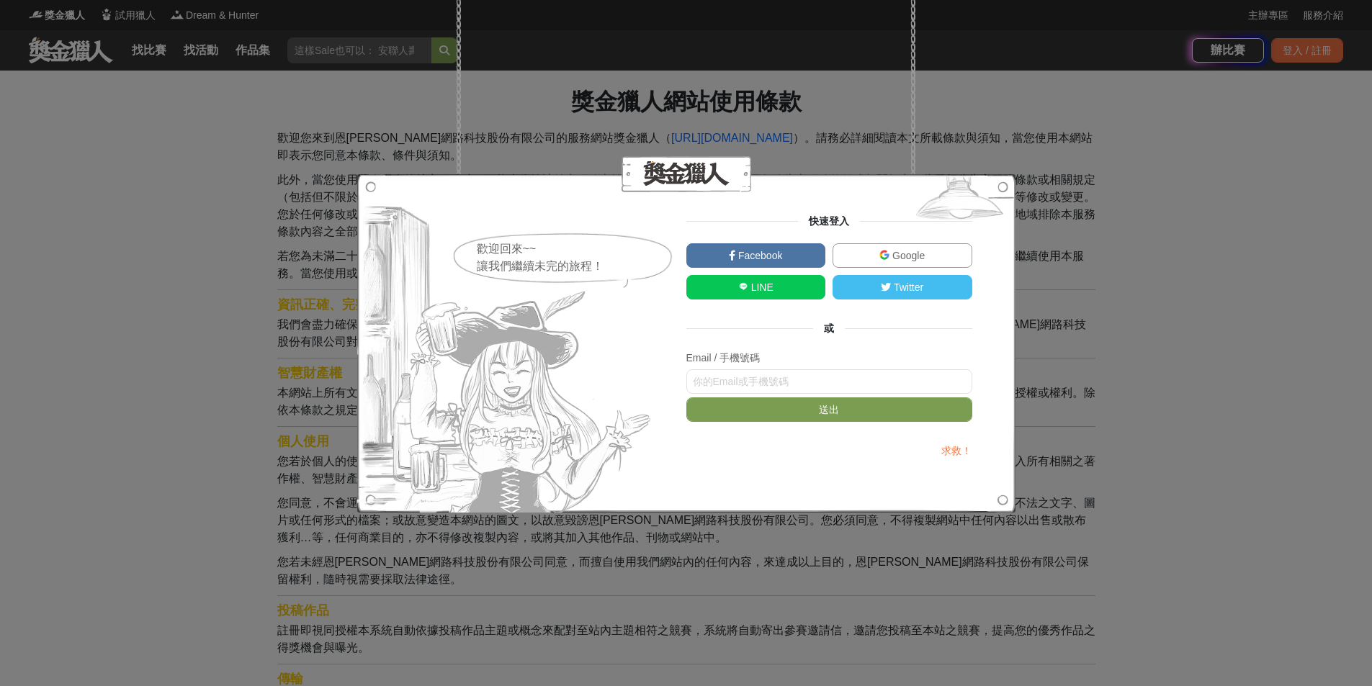
click at [779, 287] on link "LINE" at bounding box center [756, 287] width 140 height 24
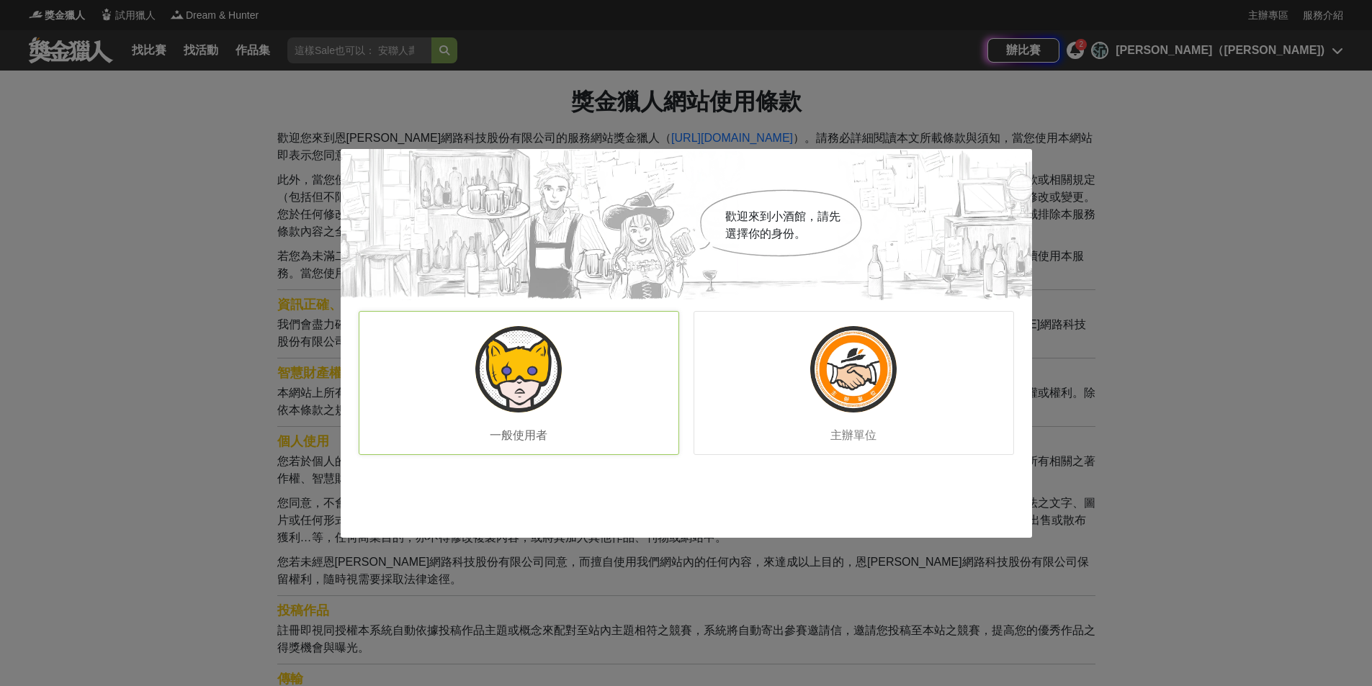
click at [489, 364] on img at bounding box center [518, 369] width 86 height 86
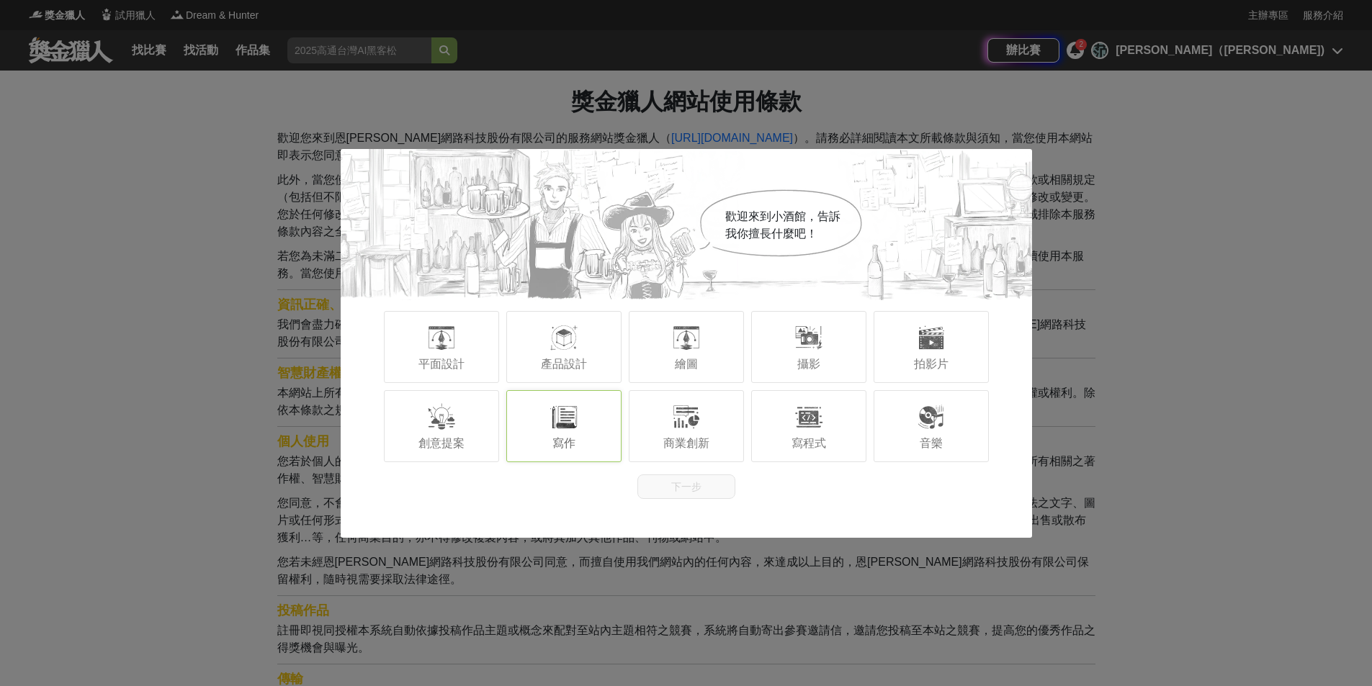
click at [604, 433] on div "寫作" at bounding box center [563, 426] width 115 height 72
click at [699, 492] on button "下一步" at bounding box center [686, 487] width 98 height 24
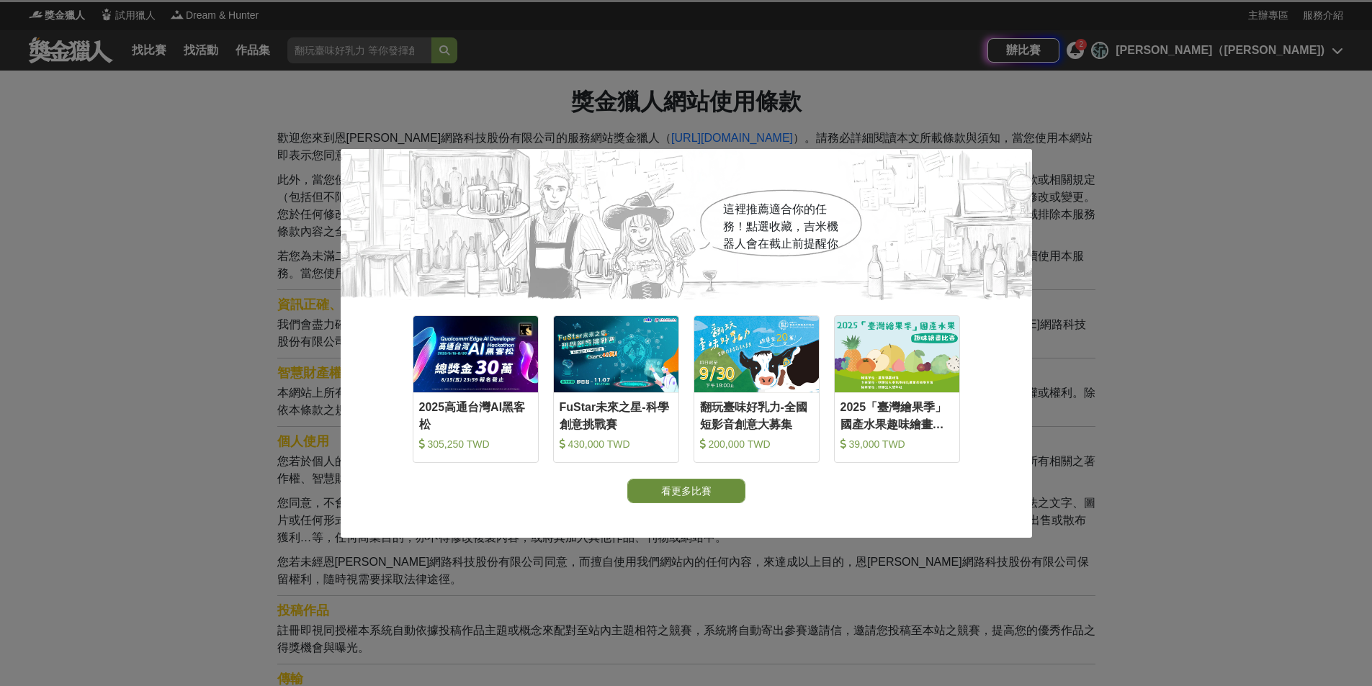
click at [684, 497] on button "看更多比賽" at bounding box center [686, 491] width 118 height 24
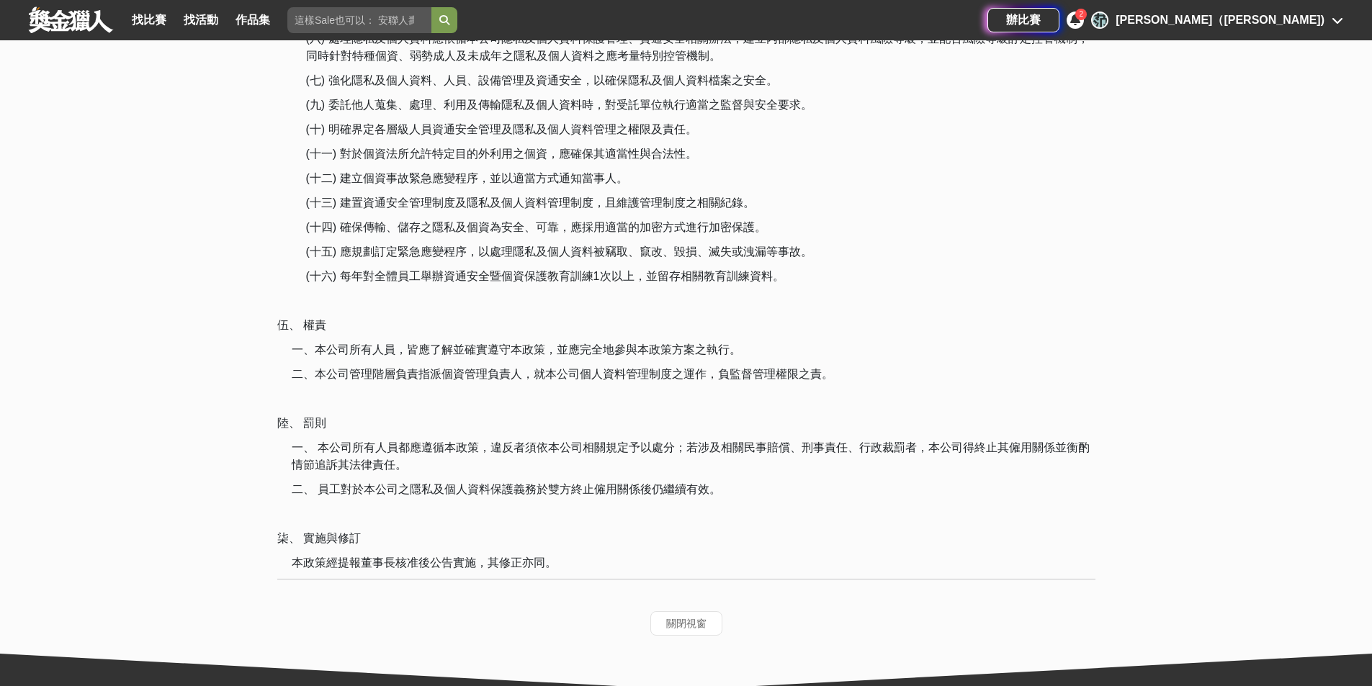
scroll to position [1439, 0]
